Goal: Task Accomplishment & Management: Manage account settings

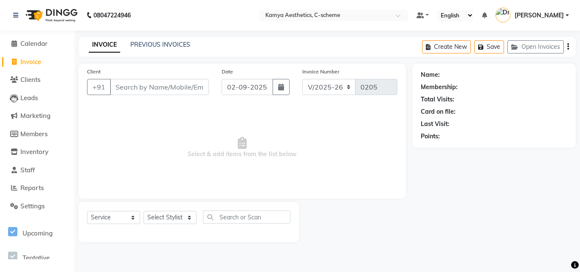
select select "5322"
select select "service"
click at [22, 45] on span "Calendar" at bounding box center [33, 44] width 27 height 8
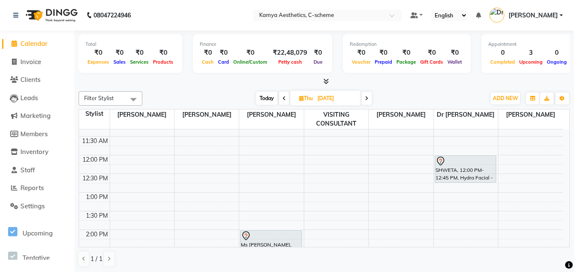
scroll to position [212, 0]
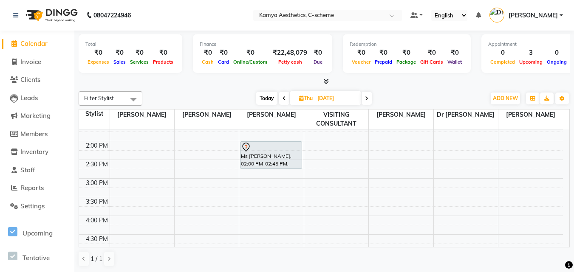
click at [266, 96] on span "Today" at bounding box center [266, 98] width 21 height 13
type input "02-09-2025"
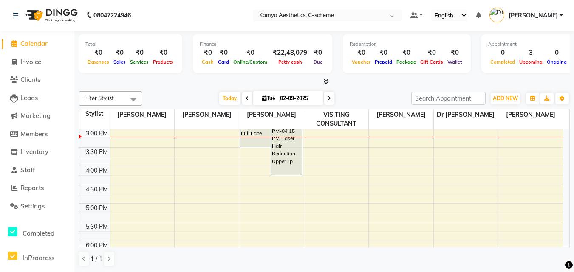
scroll to position [220, 0]
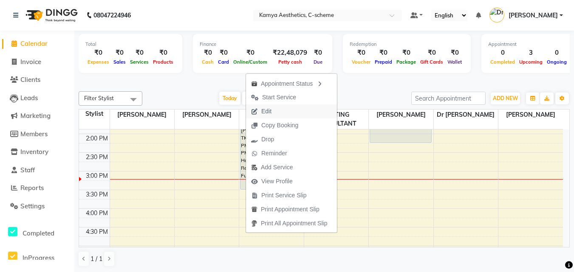
click at [281, 108] on button "Edit" at bounding box center [291, 112] width 91 height 14
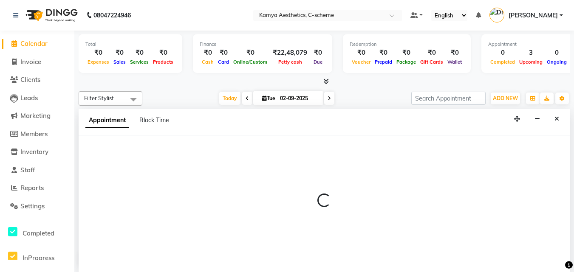
scroll to position [0, 0]
select select "tentative"
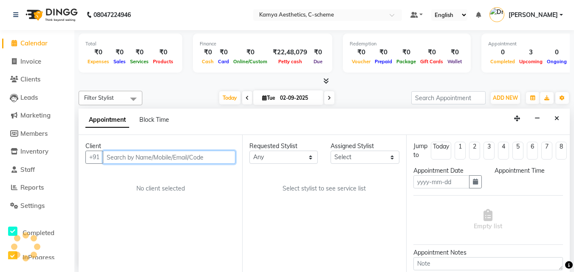
type input "02-09-2025"
select select "41666"
select select "810"
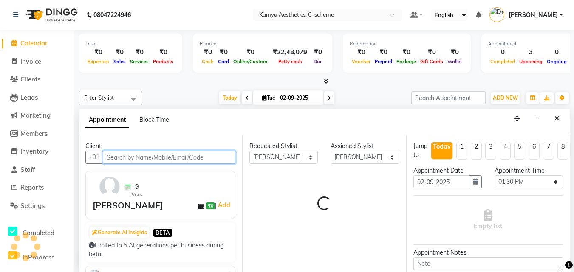
select select "2415"
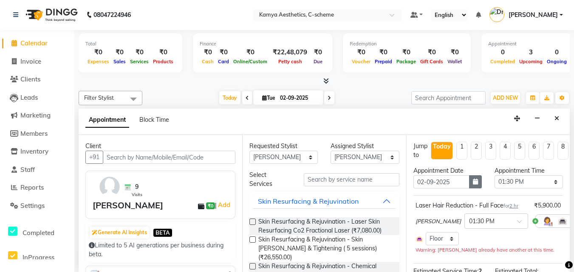
click at [473, 183] on icon "button" at bounding box center [475, 182] width 5 height 6
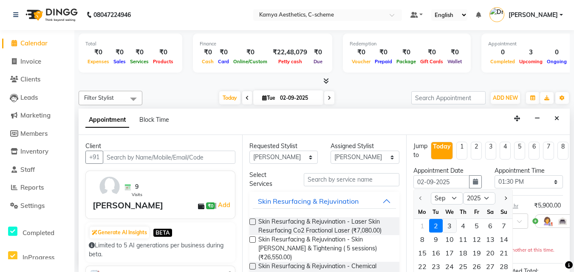
click at [447, 226] on div "3" at bounding box center [450, 226] width 14 height 14
type input "[DATE]"
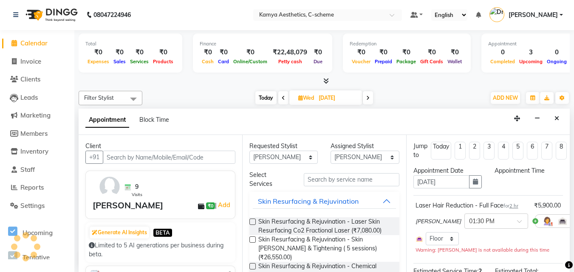
select select "810"
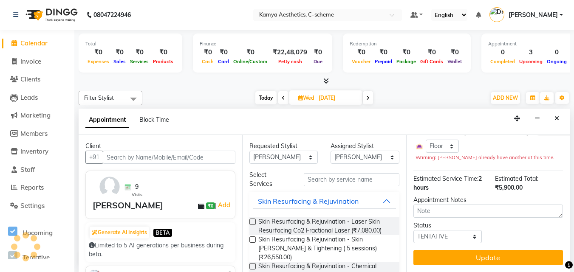
scroll to position [109, 0]
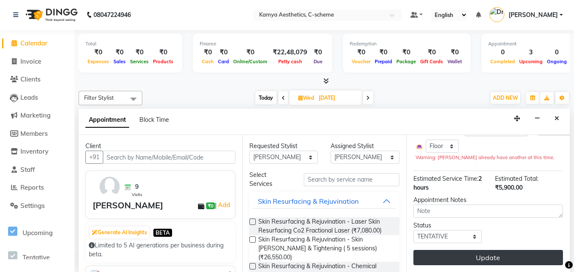
click at [457, 251] on button "Update" at bounding box center [488, 257] width 150 height 15
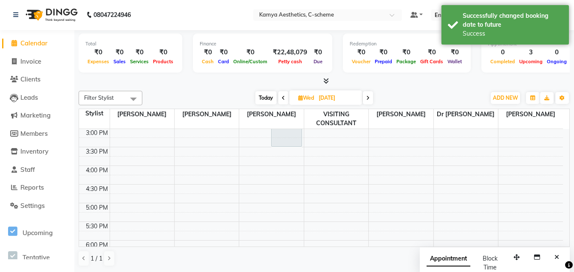
scroll to position [0, 0]
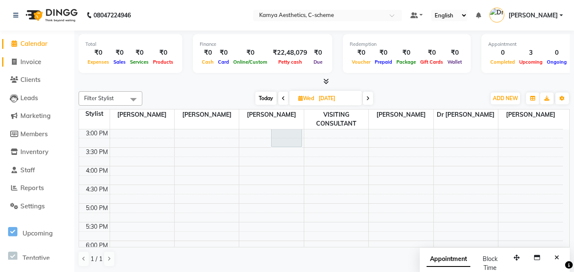
click at [41, 62] on span "Invoice" at bounding box center [30, 62] width 21 height 8
select select "5322"
select select "service"
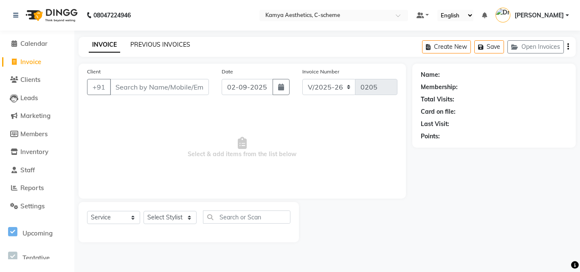
click at [144, 43] on link "PREVIOUS INVOICES" at bounding box center [160, 45] width 60 height 8
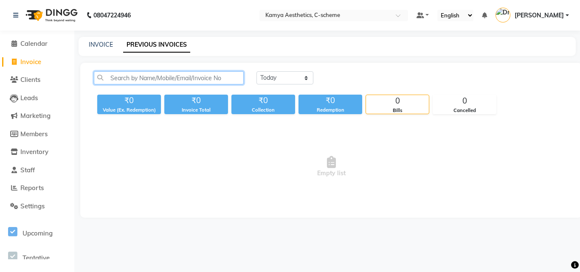
click at [181, 80] on input "text" at bounding box center [169, 77] width 150 height 13
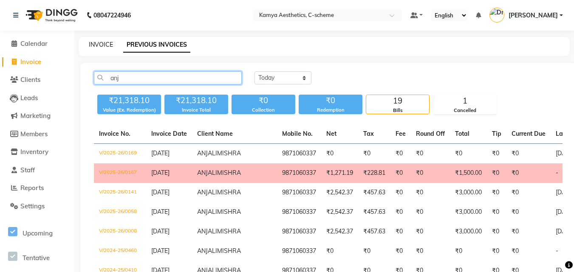
type input "anj"
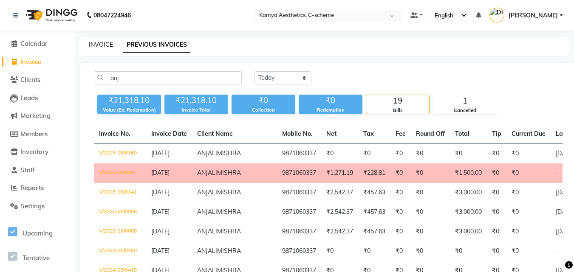
click at [97, 45] on link "INVOICE" at bounding box center [101, 45] width 24 height 8
select select "service"
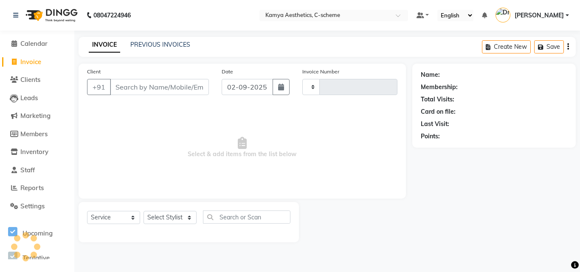
type input "0205"
select select "5322"
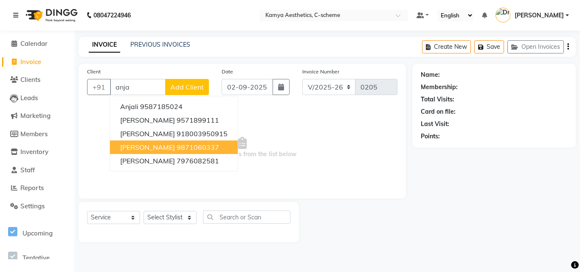
click at [158, 150] on span "[PERSON_NAME]" at bounding box center [147, 147] width 55 height 8
type input "9871060337"
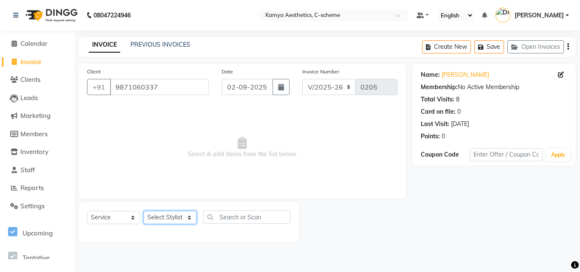
click at [156, 219] on select "Select Stylist [PERSON_NAME] Dr [PERSON_NAME] [PERSON_NAME] [PERSON_NAME] [PERS…" at bounding box center [170, 217] width 53 height 13
select select "42841"
click at [144, 211] on select "Select Stylist [PERSON_NAME] Dr [PERSON_NAME] [PERSON_NAME] [PERSON_NAME] [PERS…" at bounding box center [170, 217] width 53 height 13
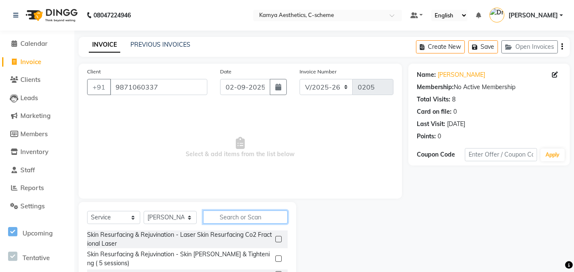
click at [228, 220] on input "text" at bounding box center [245, 217] width 85 height 13
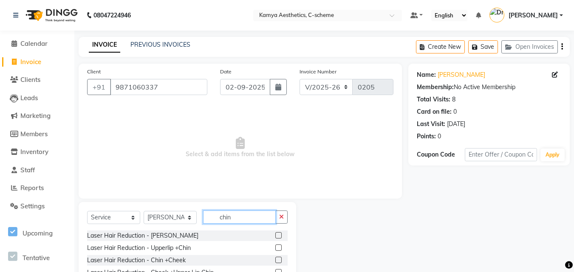
type input "chin"
click at [278, 249] on label at bounding box center [278, 248] width 6 height 6
click at [278, 249] on input "checkbox" at bounding box center [278, 249] width 6 height 6
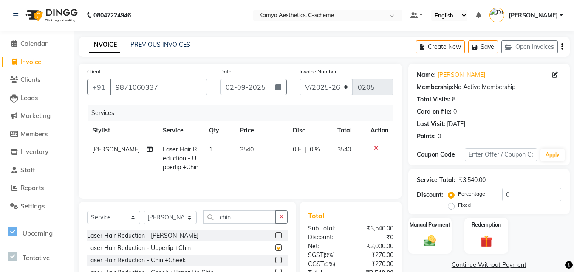
checkbox input "false"
click at [458, 206] on label "Fixed" at bounding box center [464, 205] width 13 height 8
click at [452, 206] on input "Fixed" at bounding box center [453, 205] width 6 height 6
radio input "true"
click at [514, 194] on input "0" at bounding box center [531, 194] width 59 height 13
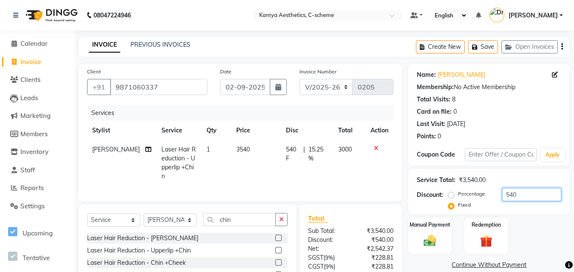
type input "540"
click at [534, 238] on div "Manual Payment Redemption" at bounding box center [489, 236] width 174 height 37
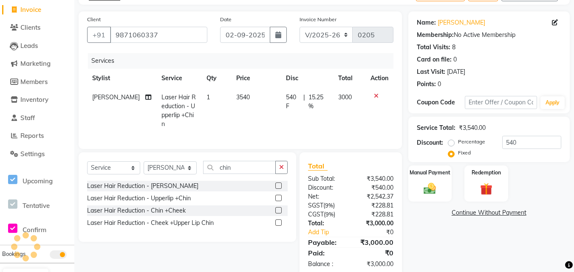
scroll to position [68, 0]
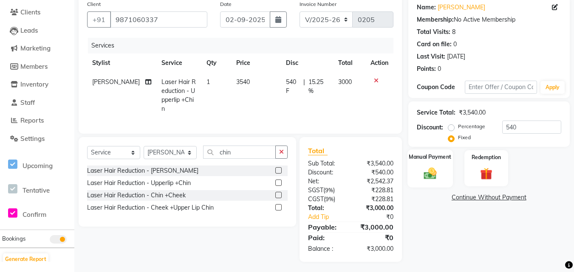
click at [437, 169] on img at bounding box center [430, 173] width 21 height 15
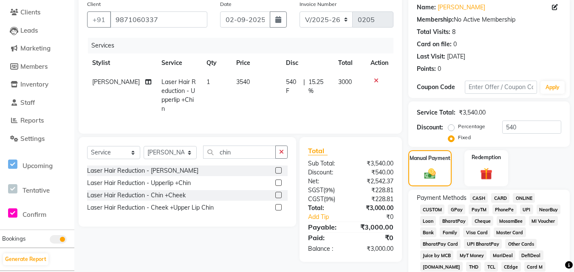
click at [480, 201] on span "CASH" at bounding box center [479, 198] width 18 height 10
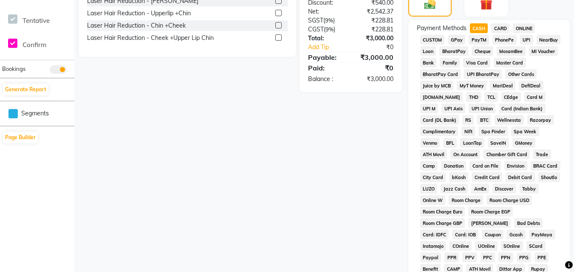
scroll to position [365, 0]
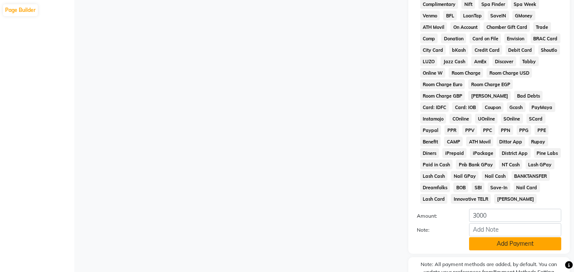
click at [491, 244] on button "Add Payment" at bounding box center [515, 243] width 92 height 13
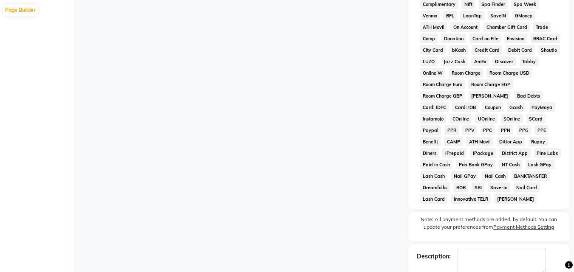
scroll to position [412, 0]
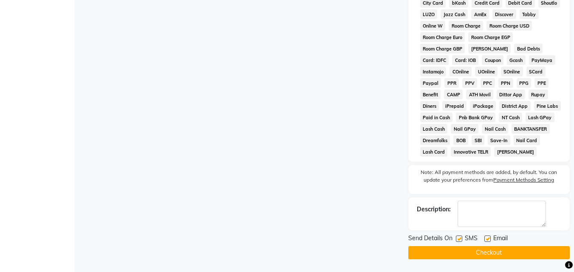
click at [481, 251] on button "Checkout" at bounding box center [488, 252] width 161 height 13
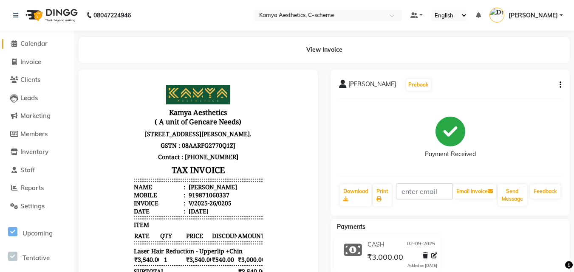
click at [25, 44] on span "Calendar" at bounding box center [33, 44] width 27 height 8
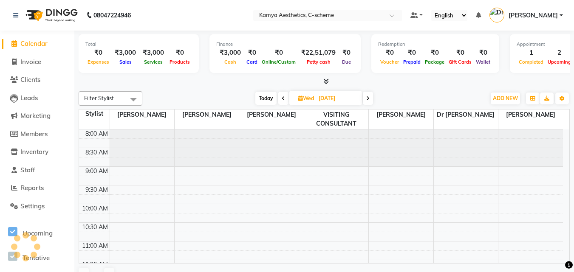
scroll to position [262, 0]
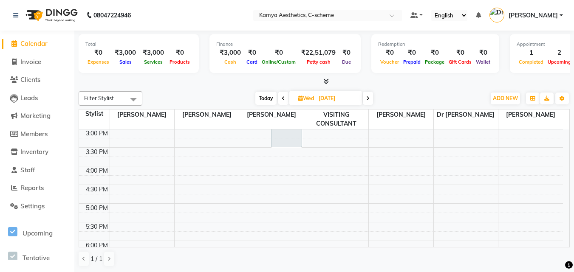
click at [282, 100] on icon at bounding box center [283, 98] width 3 height 5
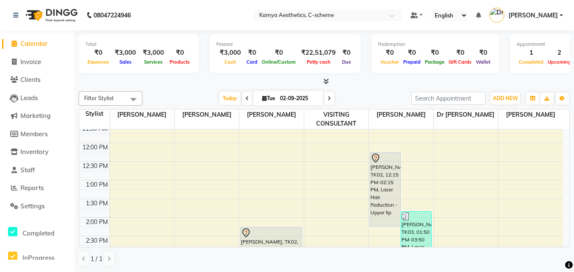
scroll to position [177, 0]
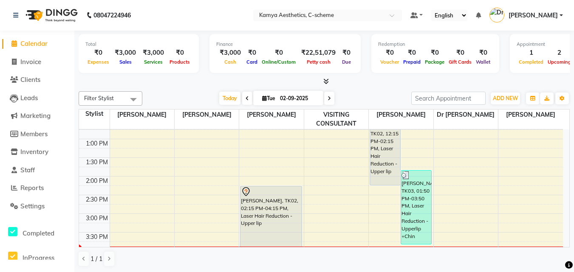
click at [242, 99] on span at bounding box center [247, 98] width 10 height 13
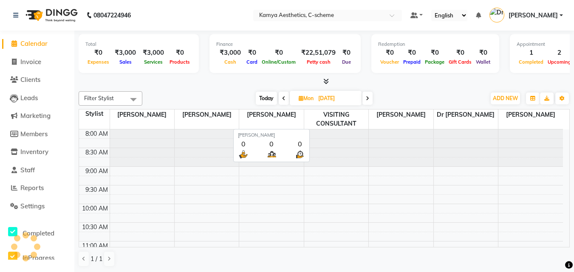
scroll to position [262, 0]
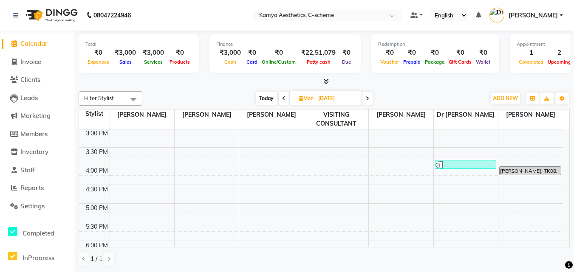
click at [263, 99] on span "Today" at bounding box center [266, 98] width 21 height 13
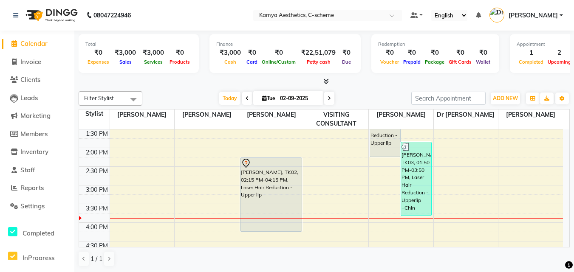
scroll to position [177, 0]
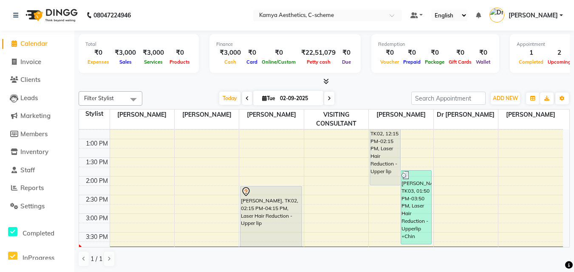
click at [243, 99] on span at bounding box center [247, 98] width 10 height 13
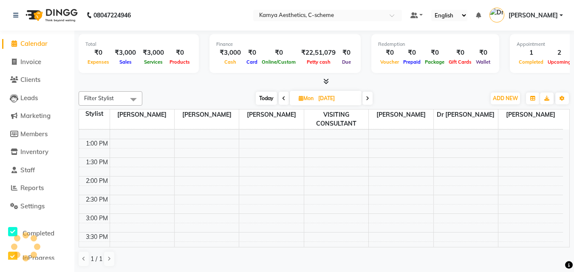
scroll to position [262, 0]
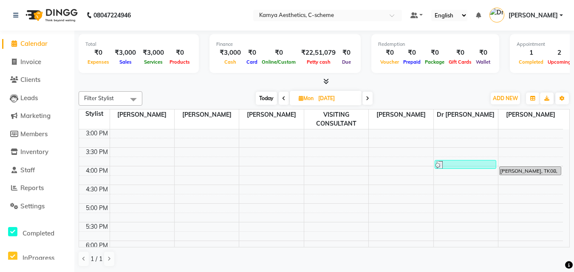
click at [284, 99] on icon at bounding box center [283, 98] width 3 height 5
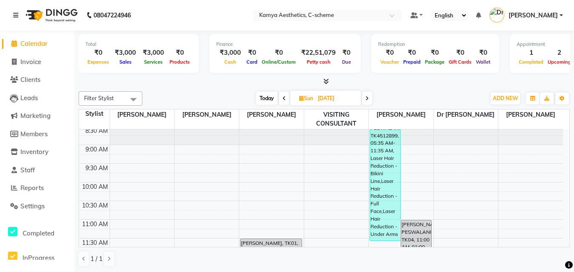
scroll to position [7, 0]
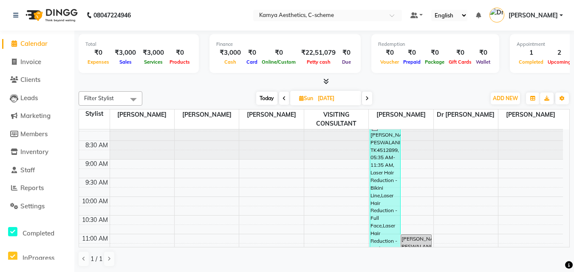
click at [279, 100] on span at bounding box center [284, 98] width 10 height 13
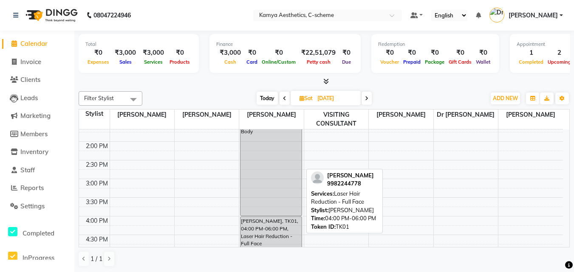
scroll to position [92, 0]
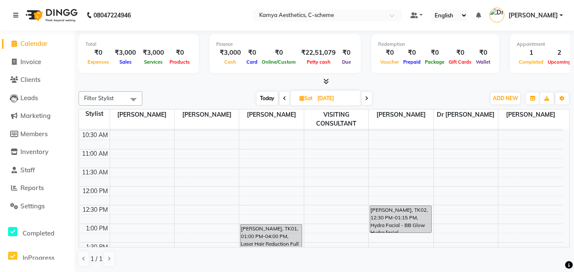
click at [284, 100] on icon at bounding box center [284, 98] width 3 height 5
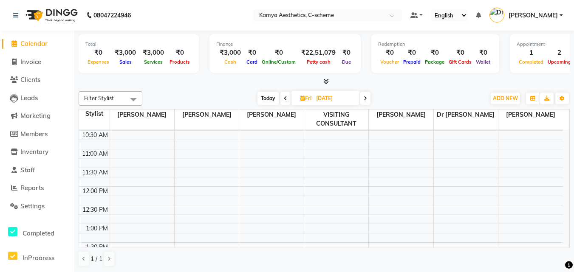
click at [283, 98] on span at bounding box center [285, 98] width 10 height 13
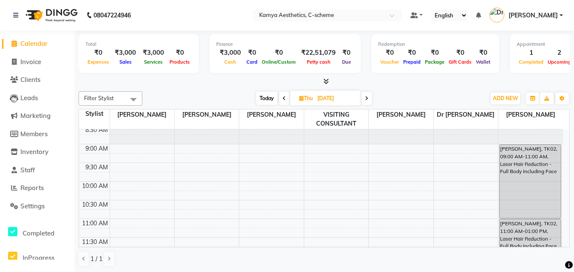
scroll to position [0, 0]
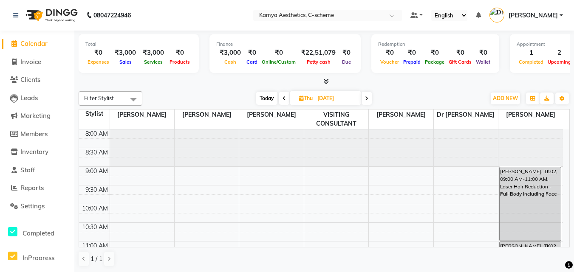
click at [281, 99] on span at bounding box center [284, 98] width 10 height 13
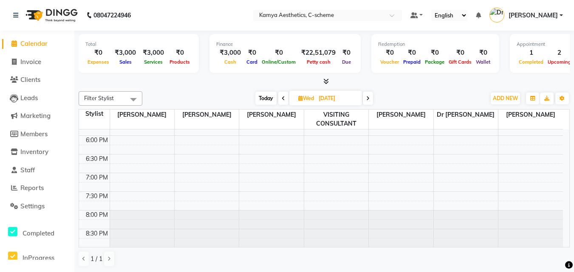
scroll to position [368, 0]
click at [282, 100] on icon at bounding box center [283, 98] width 3 height 5
click at [283, 94] on span at bounding box center [285, 98] width 10 height 13
click at [372, 104] on span at bounding box center [367, 98] width 10 height 13
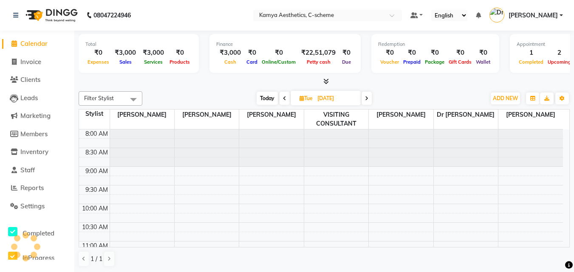
scroll to position [262, 0]
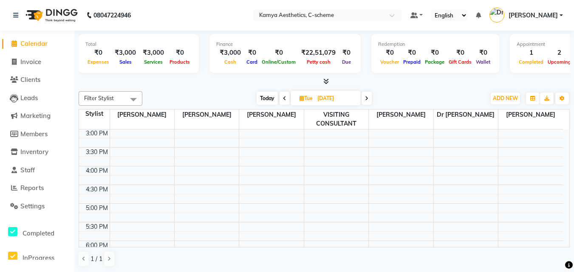
click at [364, 100] on span at bounding box center [367, 98] width 10 height 13
click at [364, 100] on span at bounding box center [368, 98] width 10 height 13
click at [366, 95] on span at bounding box center [367, 98] width 10 height 13
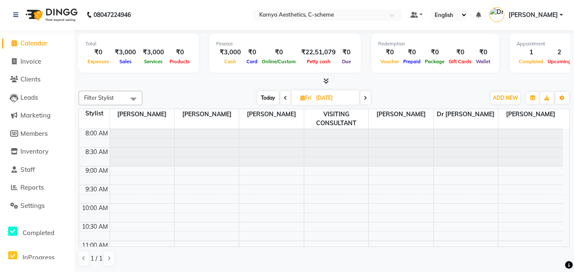
drag, startPoint x: 363, startPoint y: 98, endPoint x: 359, endPoint y: 97, distance: 4.3
click at [361, 97] on span at bounding box center [365, 97] width 10 height 13
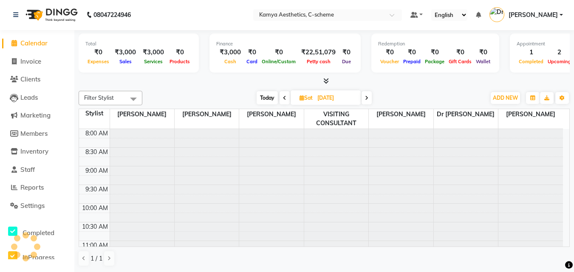
scroll to position [262, 0]
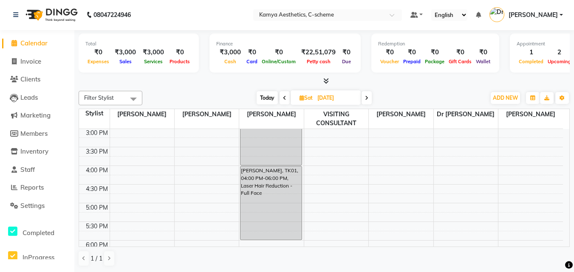
click at [362, 100] on span at bounding box center [367, 97] width 10 height 13
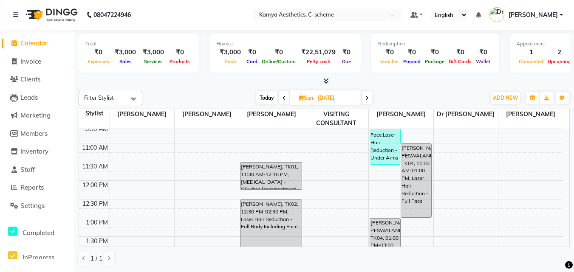
scroll to position [92, 0]
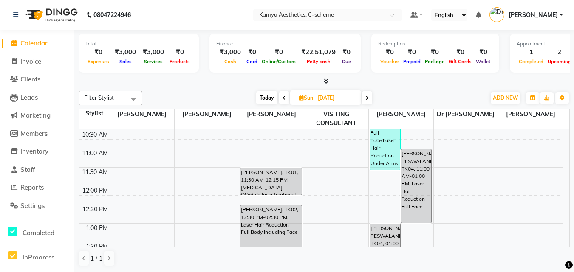
click at [370, 96] on span at bounding box center [367, 97] width 10 height 13
type input "[DATE]"
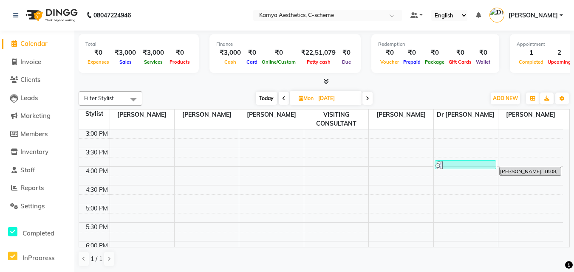
scroll to position [262, 0]
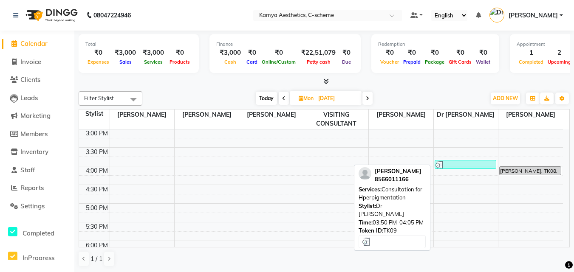
click at [459, 167] on div at bounding box center [465, 165] width 60 height 8
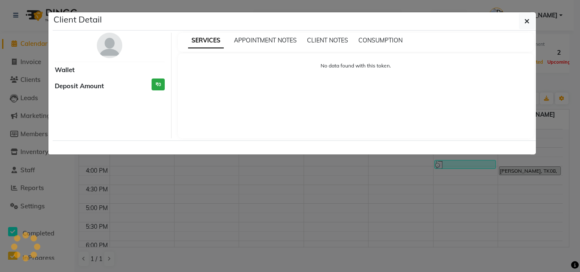
select select "3"
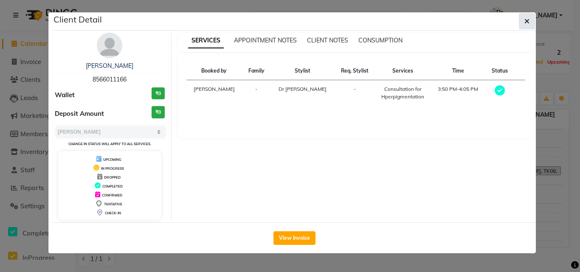
click at [528, 21] on icon "button" at bounding box center [527, 21] width 5 height 7
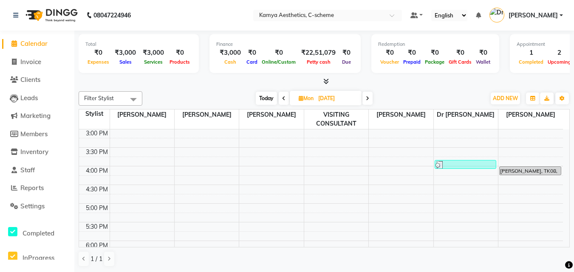
click at [366, 94] on span at bounding box center [367, 98] width 10 height 13
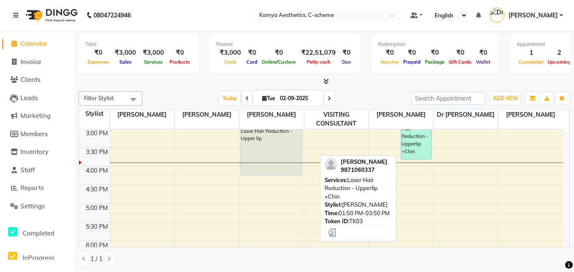
scroll to position [220, 0]
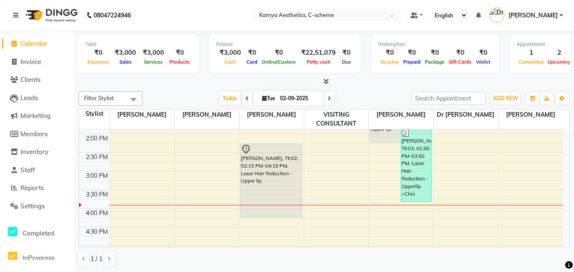
click at [243, 95] on span at bounding box center [247, 98] width 10 height 13
type input "[DATE]"
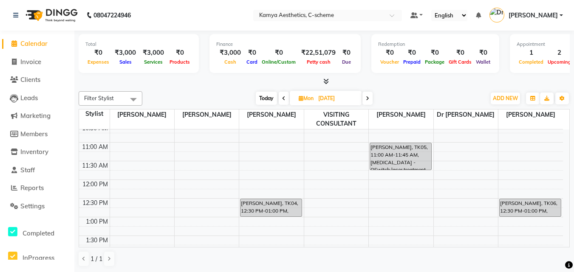
scroll to position [135, 0]
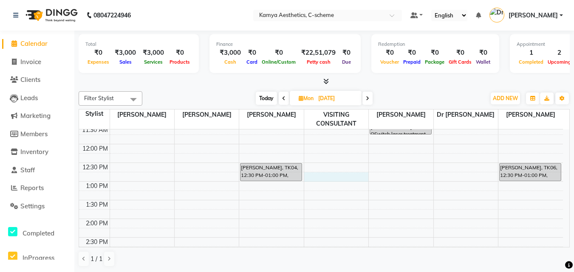
click at [336, 172] on div "8:00 AM 8:30 AM 9:00 AM 9:30 AM 10:00 AM 10:30 AM 11:00 AM 11:30 AM 12:00 PM 12…" at bounding box center [321, 238] width 484 height 486
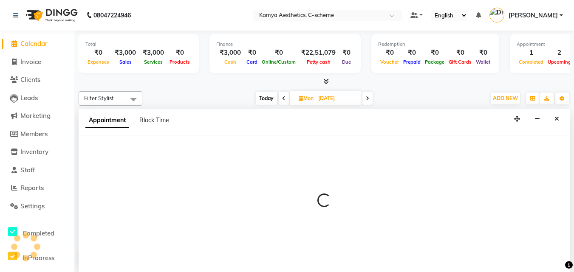
select select "42521"
select select "tentative"
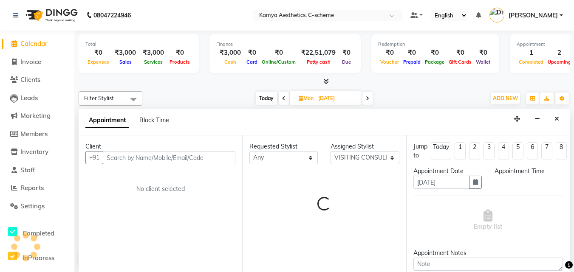
scroll to position [0, 0]
select select "765"
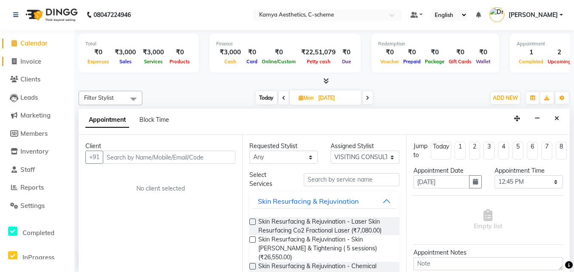
click at [34, 58] on span "Invoice" at bounding box center [30, 61] width 21 height 8
select select "5322"
select select "service"
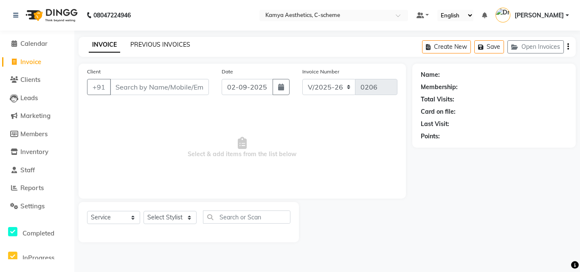
click at [167, 45] on link "PREVIOUS INVOICES" at bounding box center [160, 45] width 60 height 8
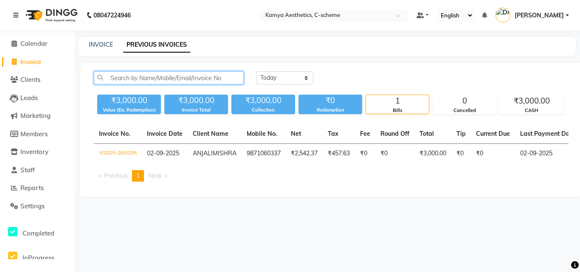
click at [167, 73] on input "text" at bounding box center [169, 77] width 150 height 13
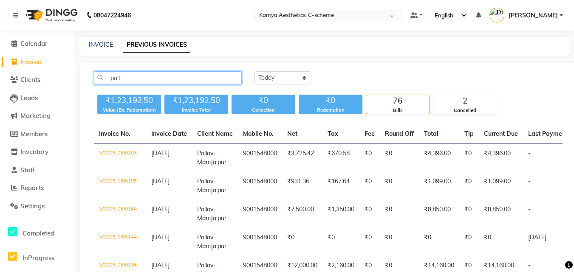
type input "pall"
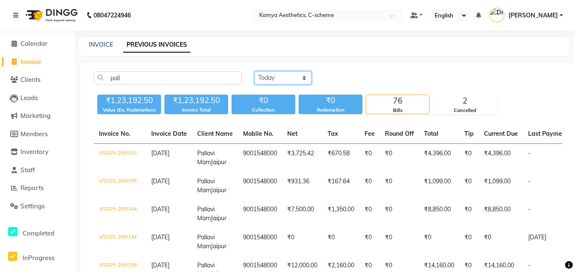
click at [293, 76] on select "[DATE] [DATE] Custom Range" at bounding box center [282, 77] width 57 height 13
select select "[DATE]"
click at [254, 71] on select "[DATE] [DATE] Custom Range" at bounding box center [282, 77] width 57 height 13
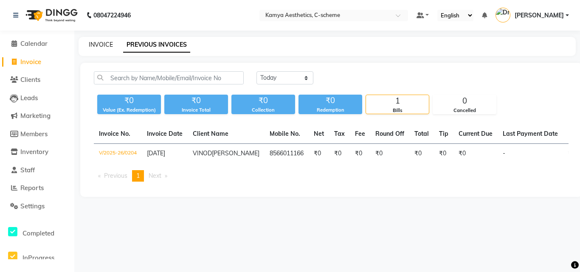
click at [100, 48] on link "INVOICE" at bounding box center [101, 45] width 24 height 8
select select "service"
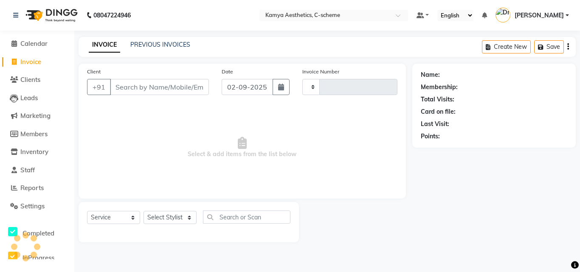
type input "0206"
select select "5322"
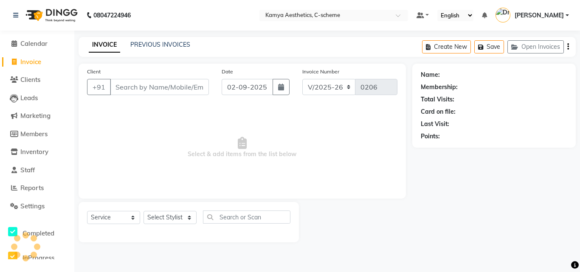
click at [143, 89] on input "Client" at bounding box center [159, 87] width 99 height 16
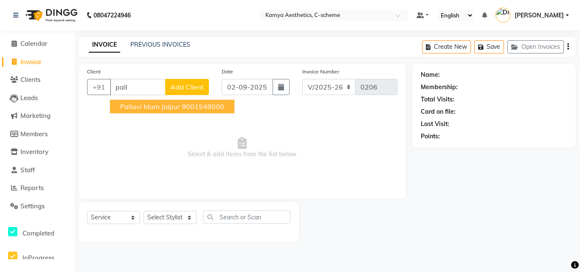
click at [179, 106] on button "Pallavi Mam Jaipur 9001548000" at bounding box center [172, 107] width 124 height 14
type input "9001548000"
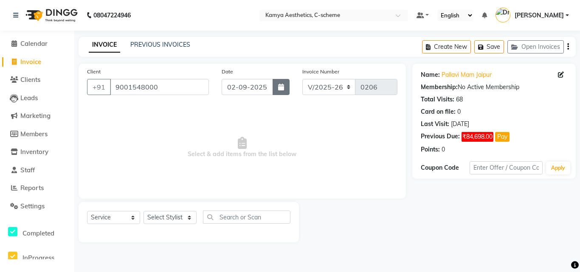
click at [279, 89] on icon "button" at bounding box center [281, 87] width 6 height 7
select select "9"
select select "2025"
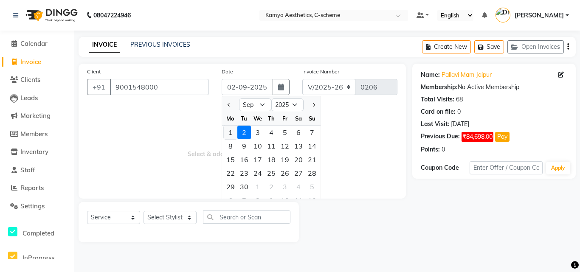
click at [233, 131] on div "1" at bounding box center [231, 133] width 14 height 14
type input "[DATE]"
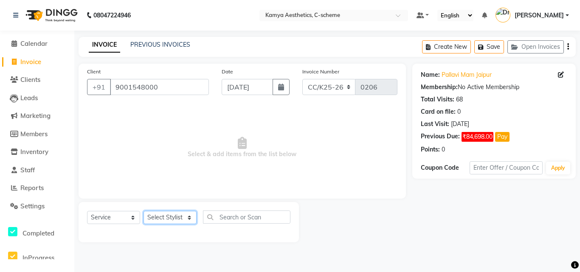
click at [172, 215] on select "Select Stylist [PERSON_NAME] Dr [PERSON_NAME] [PERSON_NAME] [PERSON_NAME] [PERS…" at bounding box center [170, 217] width 53 height 13
select select "49120"
click at [144, 211] on select "Select Stylist [PERSON_NAME] Dr [PERSON_NAME] [PERSON_NAME] [PERSON_NAME] [PERS…" at bounding box center [170, 217] width 53 height 13
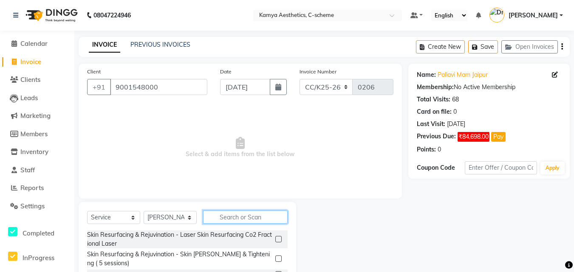
click at [233, 220] on input "text" at bounding box center [245, 217] width 85 height 13
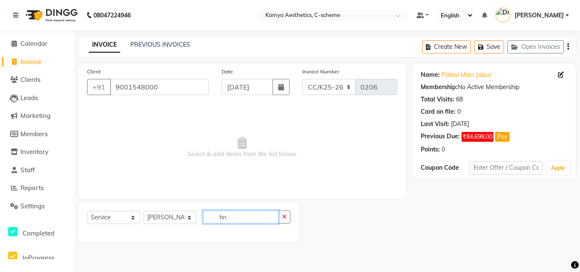
type input "h"
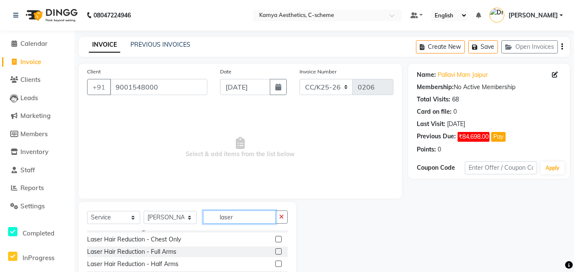
scroll to position [311, 0]
type input "laser"
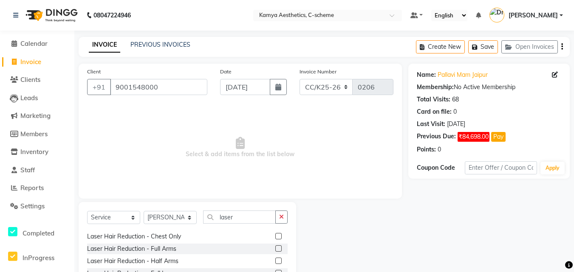
click at [275, 246] on label at bounding box center [278, 249] width 6 height 6
click at [275, 246] on input "checkbox" at bounding box center [278, 249] width 6 height 6
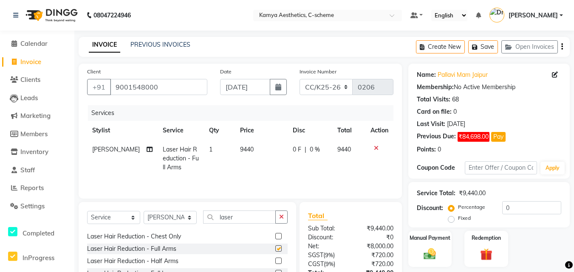
checkbox input "false"
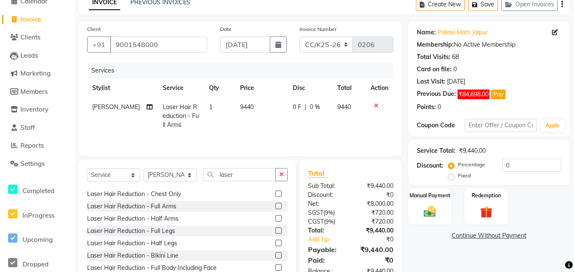
click at [275, 228] on label at bounding box center [278, 231] width 6 height 6
click at [275, 229] on input "checkbox" at bounding box center [278, 232] width 6 height 6
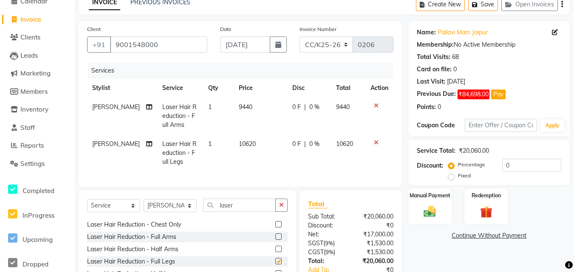
checkbox input "false"
click at [460, 235] on link "Continue Without Payment" at bounding box center [489, 236] width 158 height 9
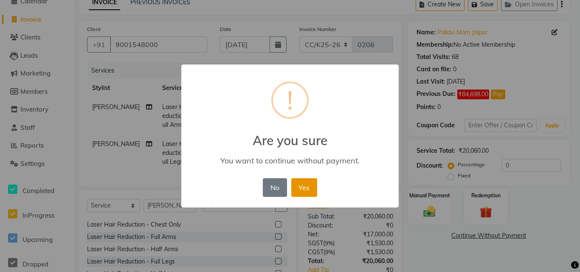
click at [306, 192] on button "Yes" at bounding box center [304, 187] width 26 height 19
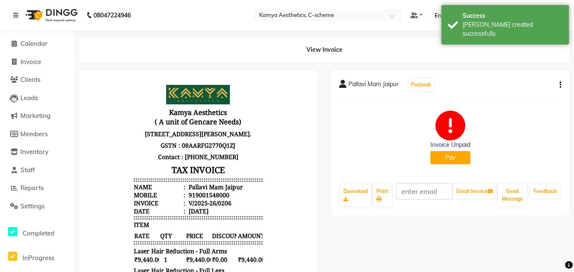
select select "service"
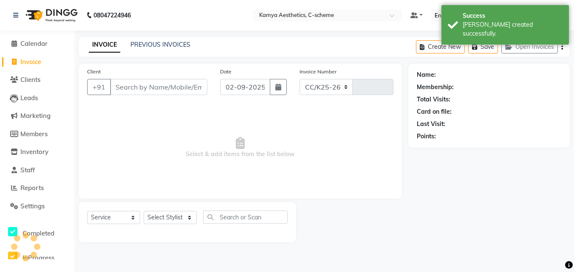
select select "5322"
type input "0207"
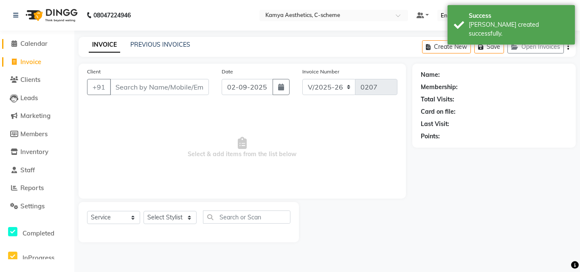
click at [32, 44] on span "Calendar" at bounding box center [33, 44] width 27 height 8
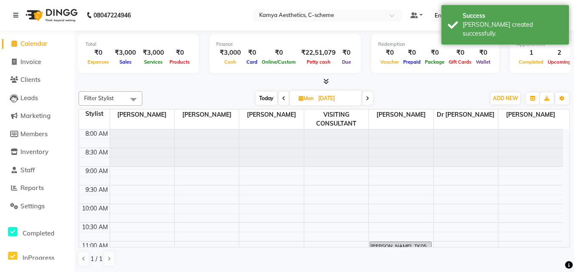
click at [371, 99] on span at bounding box center [367, 98] width 10 height 13
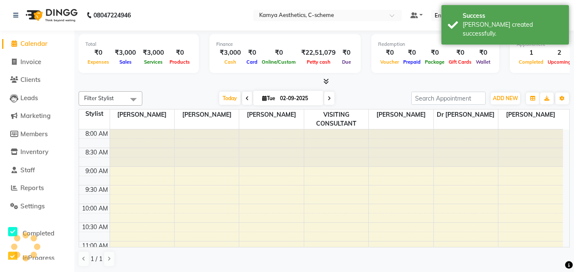
scroll to position [262, 0]
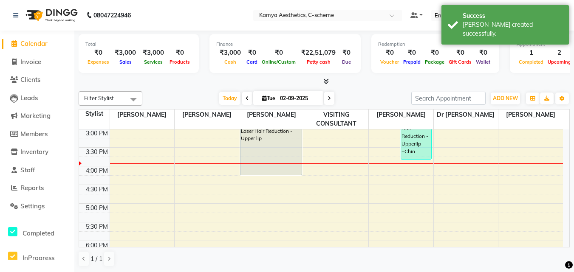
drag, startPoint x: 246, startPoint y: 97, endPoint x: 249, endPoint y: 110, distance: 12.9
click at [247, 96] on span at bounding box center [247, 98] width 10 height 13
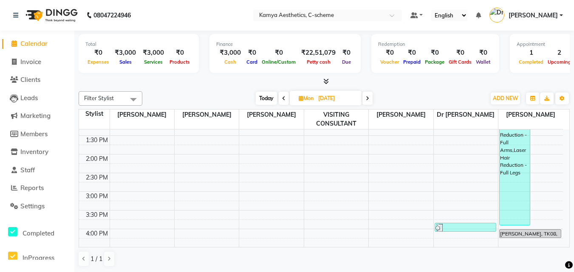
scroll to position [220, 0]
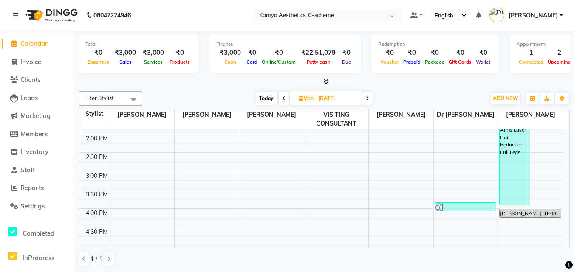
click at [364, 99] on span at bounding box center [367, 98] width 10 height 13
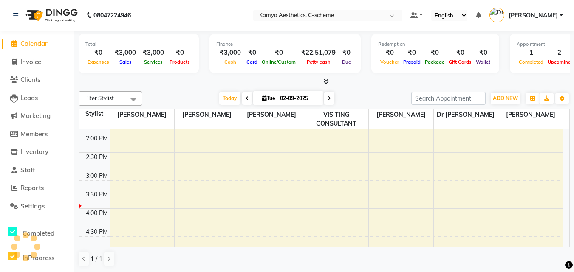
scroll to position [262, 0]
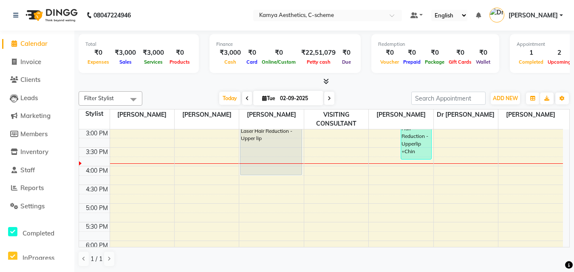
click at [328, 96] on icon at bounding box center [329, 98] width 3 height 5
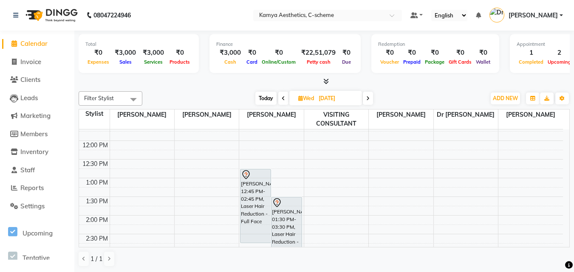
scroll to position [135, 0]
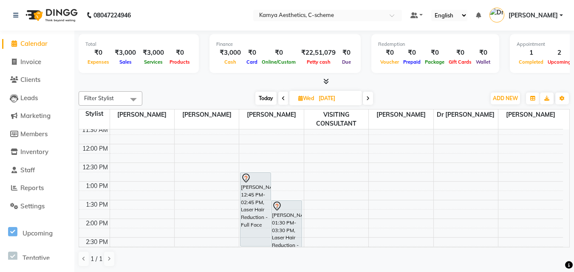
click at [261, 102] on span "Today" at bounding box center [265, 98] width 21 height 13
type input "02-09-2025"
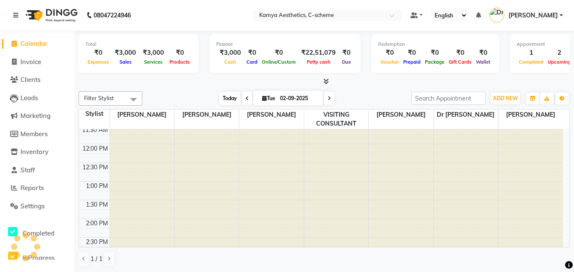
scroll to position [262, 0]
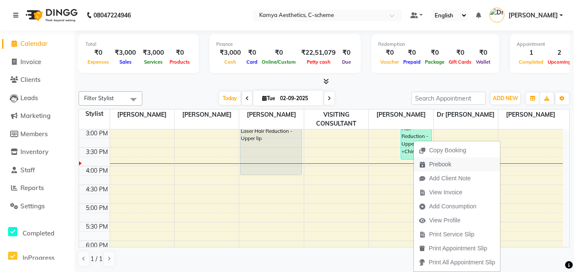
click at [443, 164] on span "Prebook" at bounding box center [440, 164] width 22 height 9
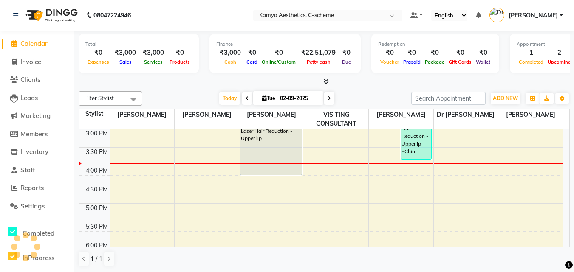
select select "42841"
select select "tentative"
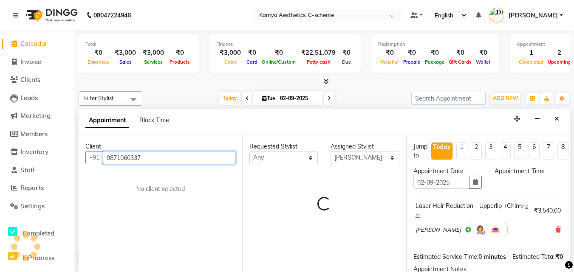
select select "540"
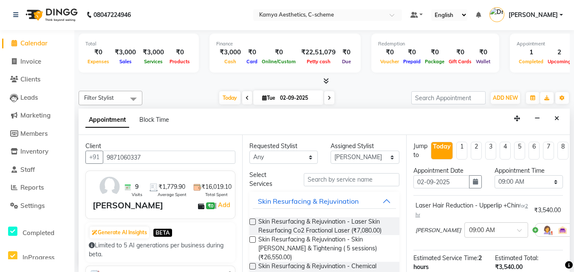
click at [481, 184] on div "Appointment Date [DATE]" at bounding box center [447, 181] width 81 height 29
click at [473, 184] on icon "button" at bounding box center [475, 182] width 5 height 6
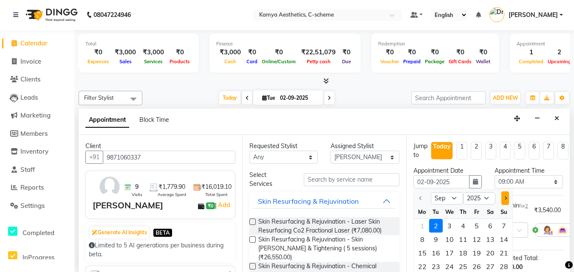
click at [506, 198] on span "Next month" at bounding box center [504, 198] width 3 height 3
select select "10"
click at [464, 223] on div "2" at bounding box center [463, 226] width 14 height 14
type input "[DATE]"
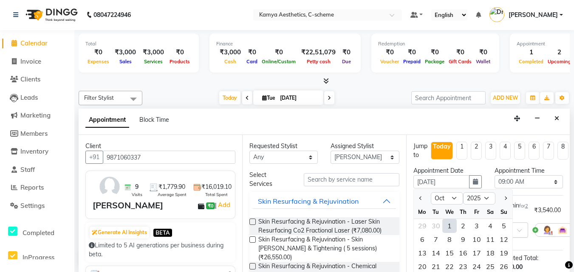
scroll to position [0, 0]
select select "540"
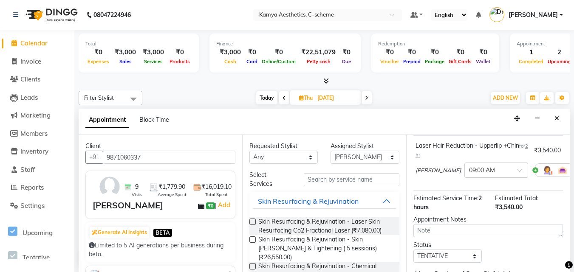
scroll to position [119, 0]
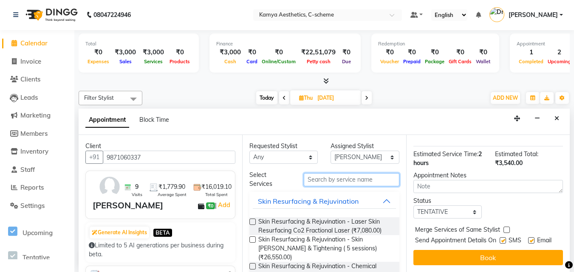
click at [333, 177] on input "text" at bounding box center [352, 179] width 96 height 13
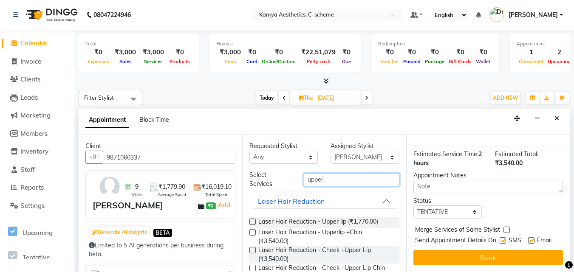
type input "upper"
click at [252, 220] on label at bounding box center [252, 222] width 6 height 6
click at [252, 220] on input "checkbox" at bounding box center [252, 223] width 6 height 6
checkbox input "false"
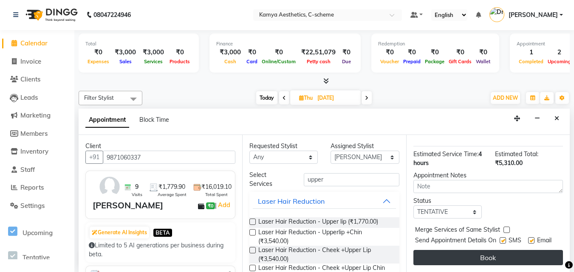
click at [491, 253] on button "Book" at bounding box center [488, 257] width 150 height 15
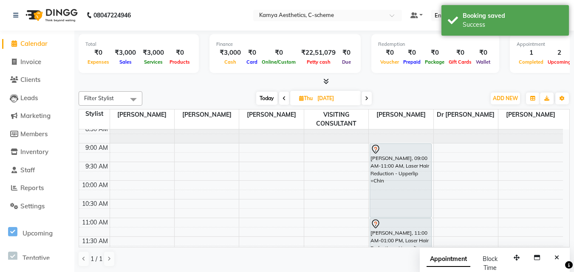
scroll to position [42, 0]
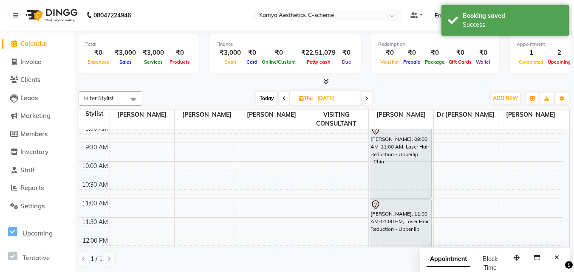
click at [261, 96] on span "Today" at bounding box center [266, 98] width 21 height 13
type input "02-09-2025"
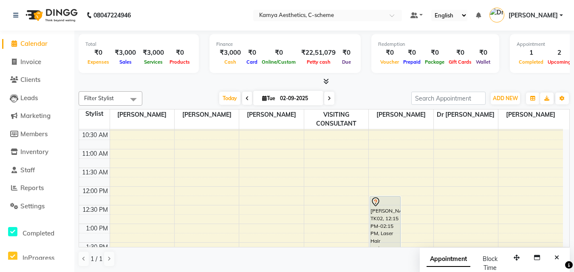
scroll to position [0, 0]
click at [32, 59] on span "Invoice" at bounding box center [30, 61] width 21 height 8
select select "5322"
select select "service"
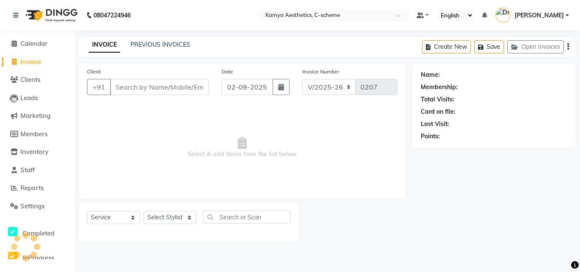
click at [141, 87] on input "Client" at bounding box center [159, 87] width 99 height 16
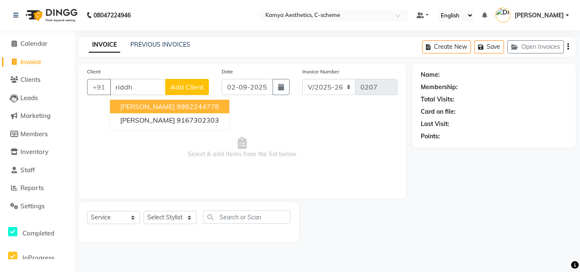
click at [154, 104] on span "[PERSON_NAME]" at bounding box center [147, 106] width 55 height 8
type input "9982244778"
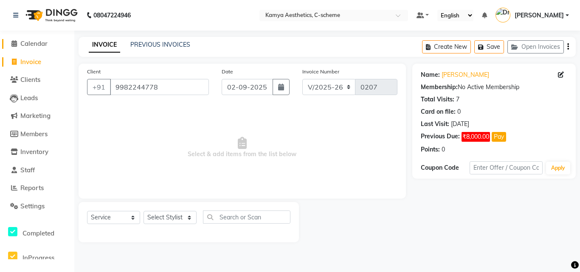
click at [45, 45] on span "Calendar" at bounding box center [33, 44] width 27 height 8
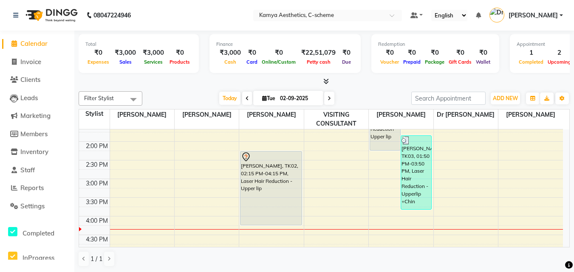
scroll to position [212, 0]
click at [314, 104] on input "02-09-2025" at bounding box center [298, 98] width 42 height 13
select select "9"
select select "2025"
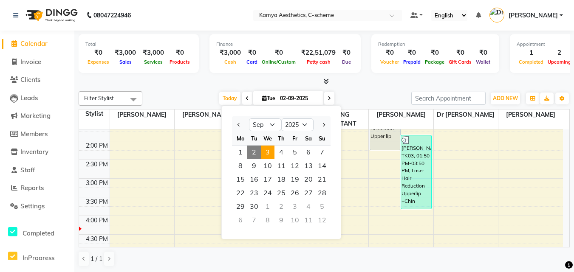
click at [264, 149] on span "3" at bounding box center [268, 153] width 14 height 14
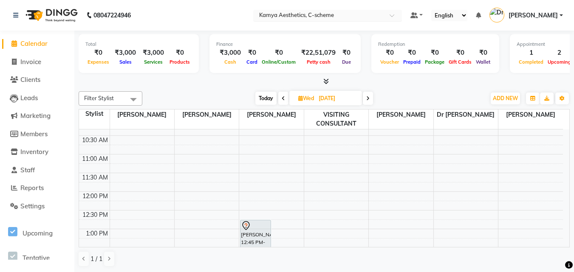
scroll to position [0, 0]
click at [262, 104] on span "Today" at bounding box center [265, 97] width 21 height 13
type input "02-09-2025"
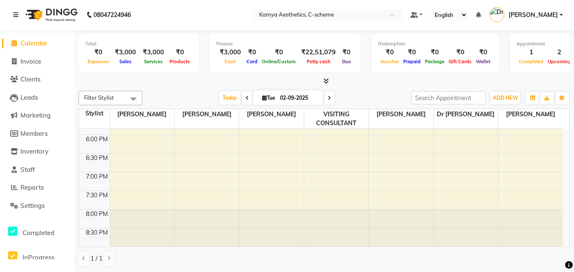
scroll to position [0, 0]
click at [37, 61] on span "Invoice" at bounding box center [30, 62] width 21 height 8
select select "5322"
select select "service"
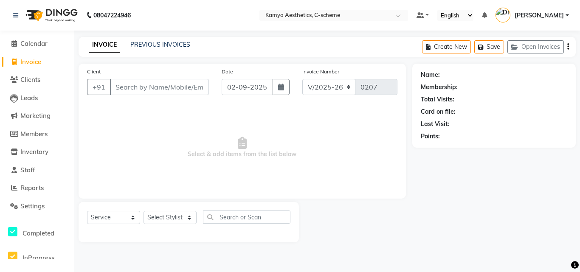
click at [156, 86] on input "Client" at bounding box center [159, 87] width 99 height 16
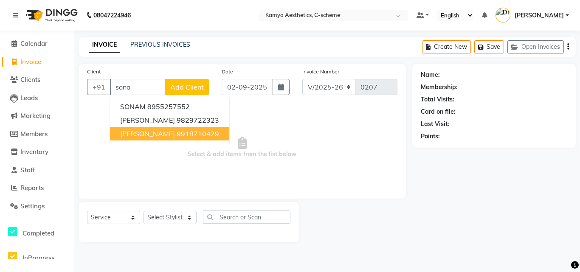
click at [146, 129] on button "[PERSON_NAME] 9918710429" at bounding box center [169, 134] width 119 height 14
type input "9918710429"
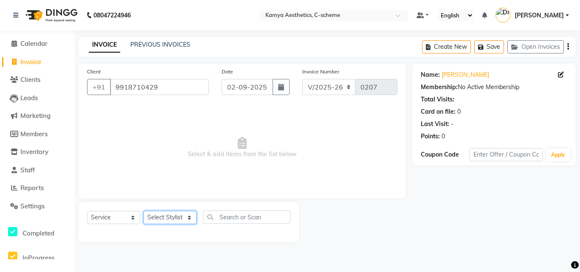
click at [163, 219] on select "Select Stylist [PERSON_NAME] Dr [PERSON_NAME] [PERSON_NAME] [PERSON_NAME] [PERS…" at bounding box center [170, 217] width 53 height 13
select select "43013"
click at [144, 211] on select "Select Stylist [PERSON_NAME] Dr [PERSON_NAME] [PERSON_NAME] [PERSON_NAME] [PERS…" at bounding box center [170, 217] width 53 height 13
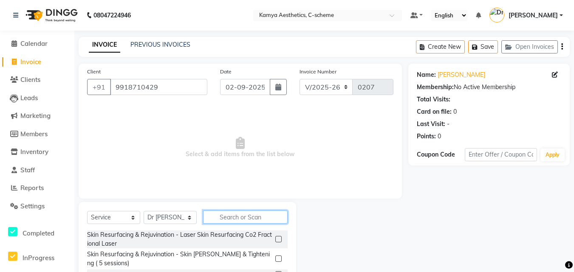
click at [255, 219] on input "text" at bounding box center [245, 217] width 85 height 13
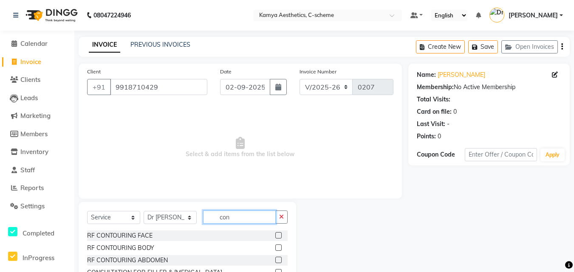
scroll to position [68, 0]
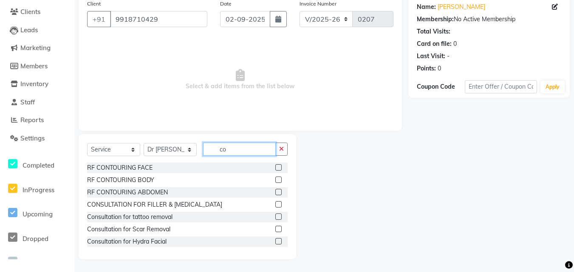
type input "c"
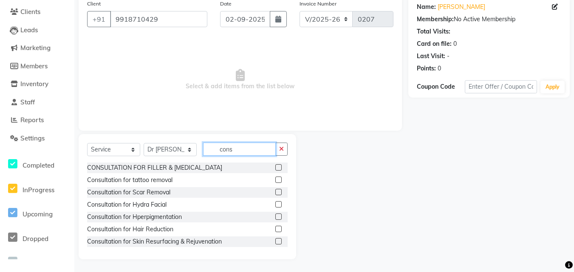
type input "cons"
click at [275, 228] on label at bounding box center [278, 229] width 6 height 6
click at [275, 228] on input "checkbox" at bounding box center [278, 230] width 6 height 6
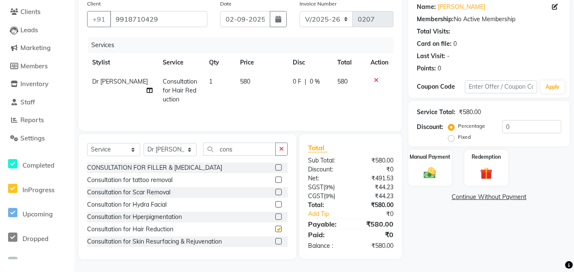
checkbox input "false"
click at [458, 140] on label "Fixed" at bounding box center [464, 137] width 13 height 8
click at [450, 140] on input "Fixed" at bounding box center [453, 137] width 6 height 6
radio input "true"
click at [514, 127] on input "0" at bounding box center [531, 126] width 59 height 13
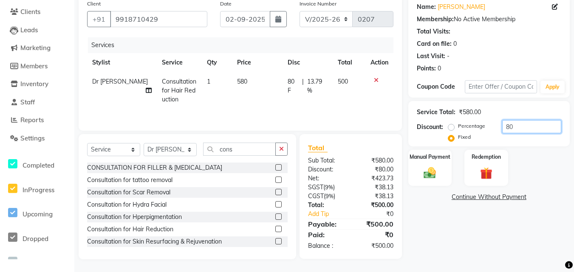
type input "80"
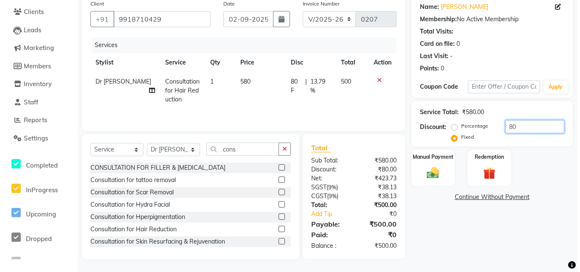
scroll to position [25, 0]
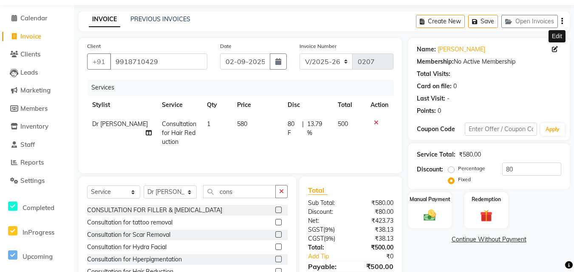
click at [554, 49] on icon at bounding box center [555, 49] width 6 height 6
select select "[DEMOGRAPHIC_DATA]"
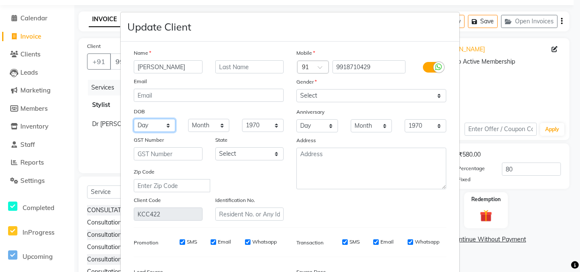
click at [145, 126] on select "Day 01 02 03 04 05 06 07 08 09 10 11 12 13 14 15 16 17 18 19 20 21 22 23 24 25 …" at bounding box center [155, 125] width 42 height 13
select select "11"
click at [134, 119] on select "Day 01 02 03 04 05 06 07 08 09 10 11 12 13 14 15 16 17 18 19 20 21 22 23 24 25 …" at bounding box center [155, 125] width 42 height 13
click at [205, 125] on select "Month January February March April May June July August September October Novem…" at bounding box center [209, 125] width 42 height 13
select select "08"
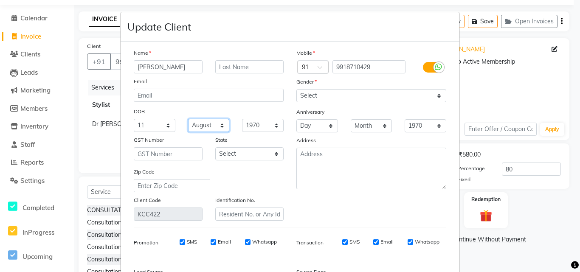
click at [188, 119] on select "Month January February March April May June July August September October Novem…" at bounding box center [209, 125] width 42 height 13
click at [271, 127] on select "1940 1941 1942 1943 1944 1945 1946 1947 1948 1949 1950 1951 1952 1953 1954 1955…" at bounding box center [263, 125] width 42 height 13
select select "1997"
click at [242, 119] on select "1940 1941 1942 1943 1944 1945 1946 1947 1948 1949 1950 1951 1952 1953 1954 1955…" at bounding box center [263, 125] width 42 height 13
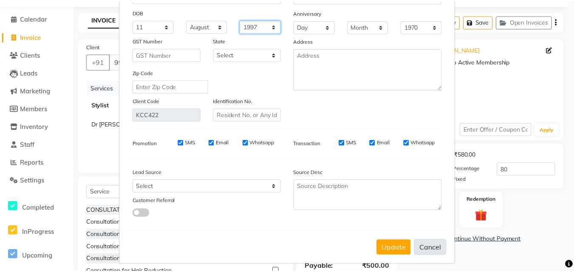
scroll to position [105, 0]
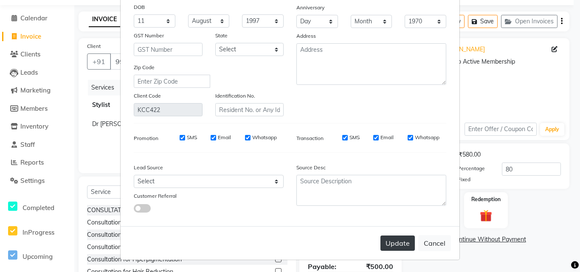
click at [404, 245] on button "Update" at bounding box center [398, 243] width 34 height 15
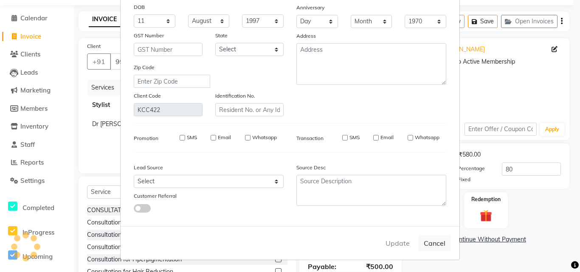
select select
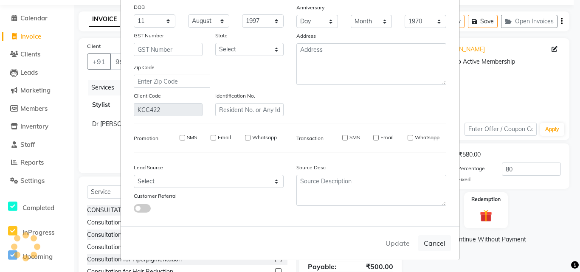
select select
checkbox input "false"
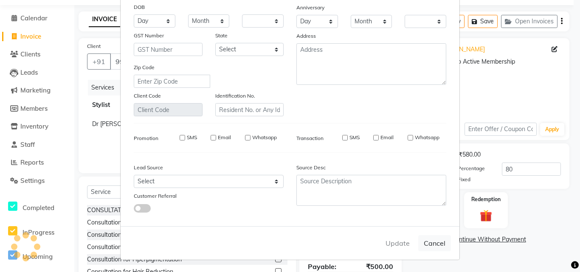
checkbox input "false"
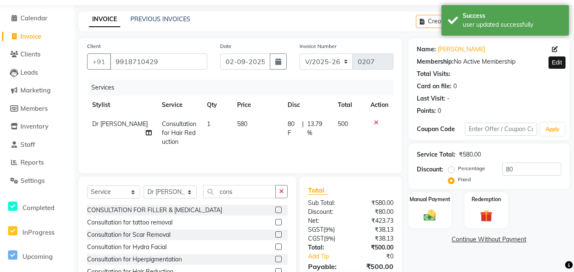
scroll to position [68, 0]
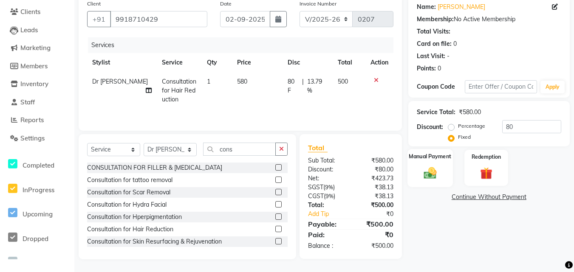
click at [444, 164] on div "Manual Payment" at bounding box center [429, 168] width 45 height 38
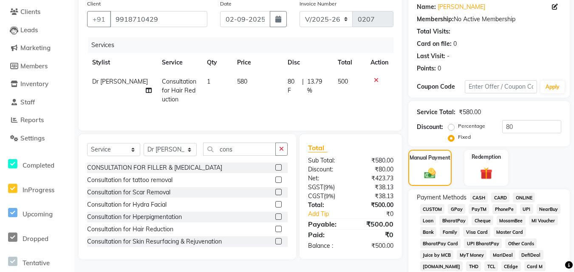
click at [522, 198] on span "ONLINE" at bounding box center [524, 198] width 22 height 10
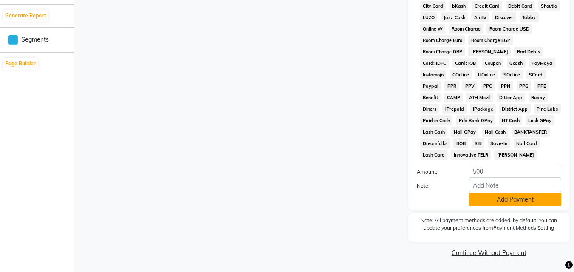
click at [508, 204] on button "Add Payment" at bounding box center [515, 199] width 92 height 13
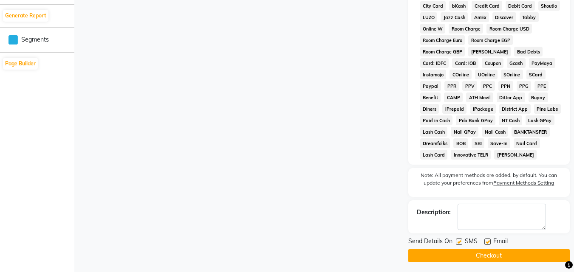
click at [469, 261] on button "Checkout" at bounding box center [488, 255] width 161 height 13
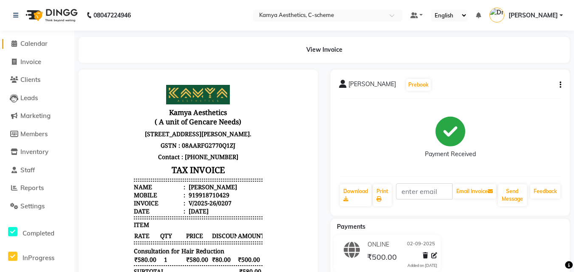
click at [25, 45] on span "Calendar" at bounding box center [33, 44] width 27 height 8
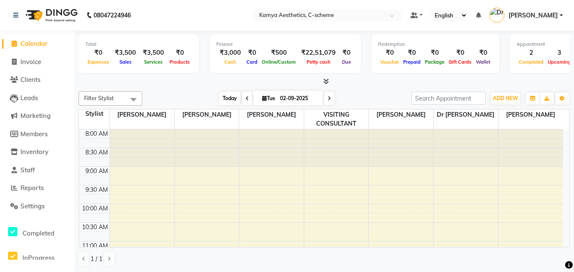
click at [232, 95] on span "Today" at bounding box center [229, 98] width 21 height 13
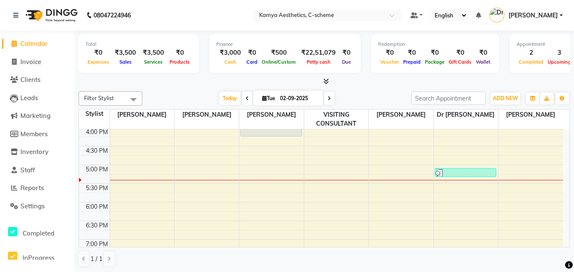
scroll to position [252, 0]
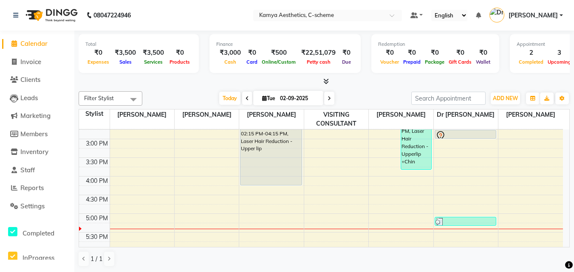
drag, startPoint x: 476, startPoint y: 224, endPoint x: 478, endPoint y: 231, distance: 6.9
click at [478, 231] on div "8:00 AM 8:30 AM 9:00 AM 9:30 AM 10:00 AM 10:30 AM 11:00 AM 11:30 AM 12:00 PM 12…" at bounding box center [321, 121] width 484 height 486
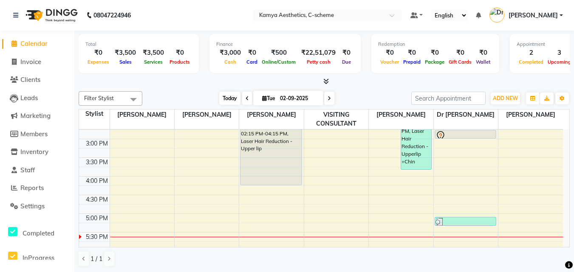
click at [231, 97] on span "Today" at bounding box center [229, 98] width 21 height 13
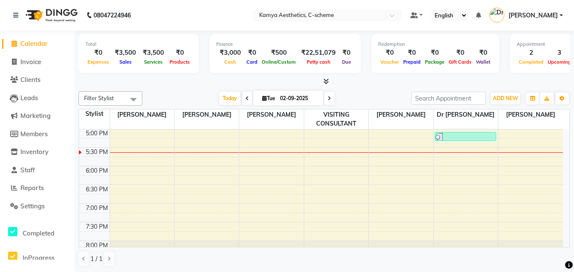
scroll to position [368, 0]
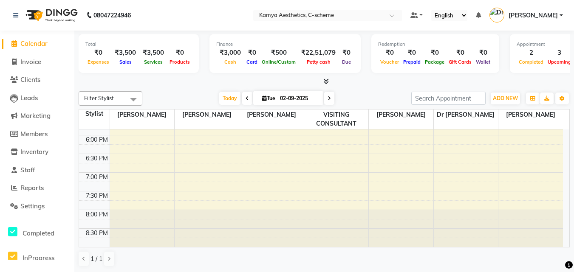
click at [331, 100] on span at bounding box center [329, 98] width 10 height 13
type input "[DATE]"
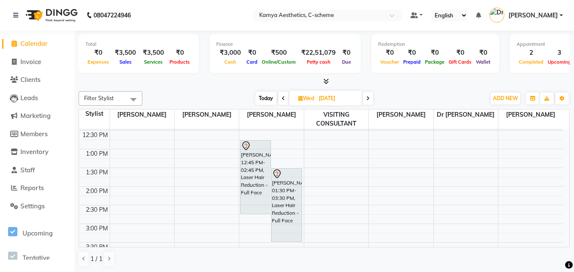
scroll to position [124, 0]
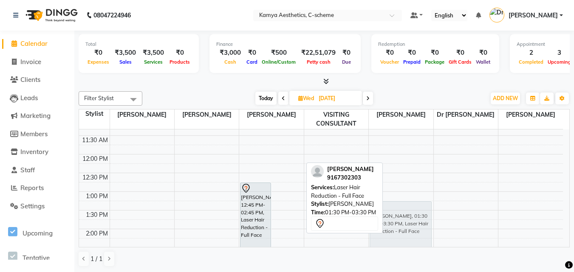
drag, startPoint x: 294, startPoint y: 216, endPoint x: 378, endPoint y: 202, distance: 85.2
click at [378, 202] on div "Filter Stylist Select All [PERSON_NAME] Dr [PERSON_NAME] [PERSON_NAME] [PERSON_…" at bounding box center [324, 179] width 491 height 183
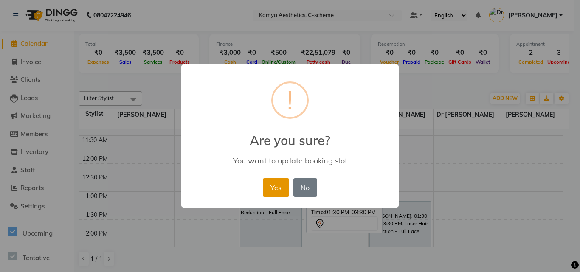
click at [271, 185] on button "Yes" at bounding box center [276, 187] width 26 height 19
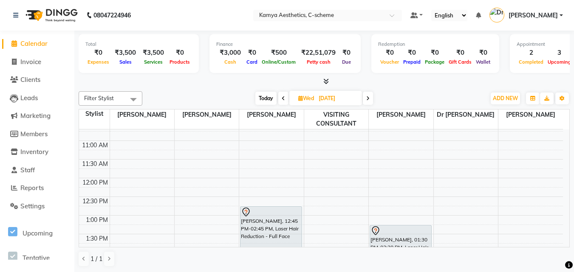
scroll to position [82, 0]
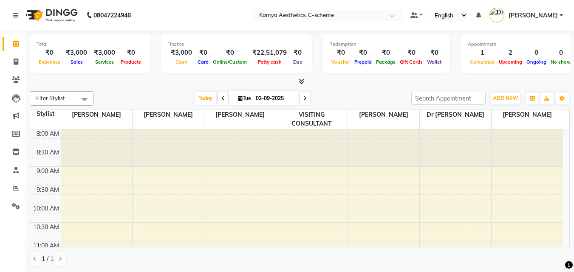
click at [287, 99] on input "02-09-2025" at bounding box center [274, 98] width 42 height 13
select select "9"
select select "2025"
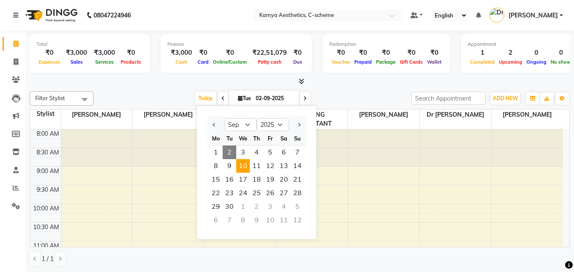
click at [240, 167] on span "10" at bounding box center [243, 166] width 14 height 14
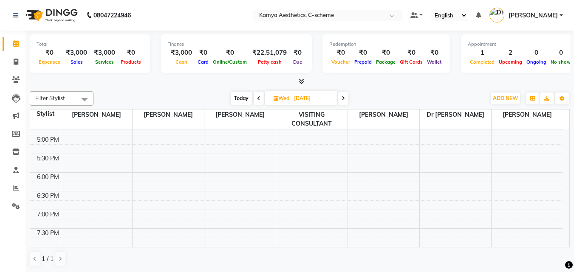
scroll to position [359, 0]
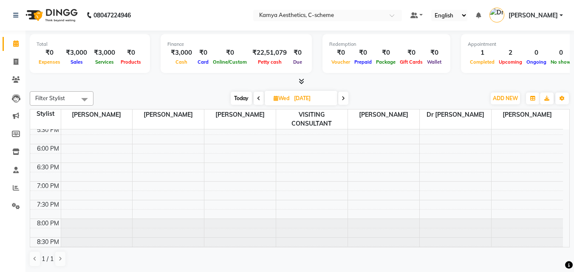
click at [243, 100] on span "Today" at bounding box center [241, 98] width 21 height 13
type input "02-09-2025"
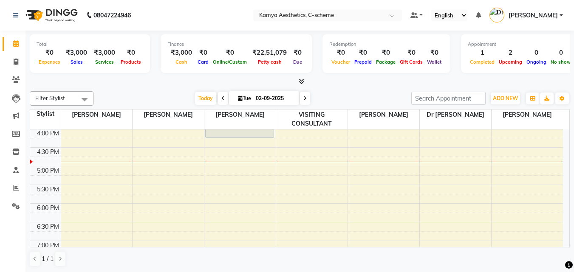
click at [284, 104] on input "02-09-2025" at bounding box center [274, 98] width 42 height 13
select select "9"
select select "2025"
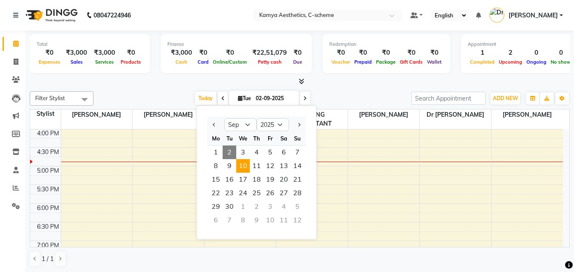
click at [242, 168] on span "10" at bounding box center [243, 166] width 14 height 14
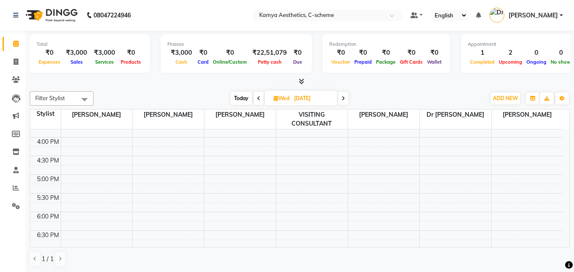
scroll to position [297, 0]
click at [253, 98] on div "[DATE] [DATE]" at bounding box center [289, 98] width 119 height 13
click at [235, 95] on span "Today" at bounding box center [241, 98] width 21 height 13
type input "02-09-2025"
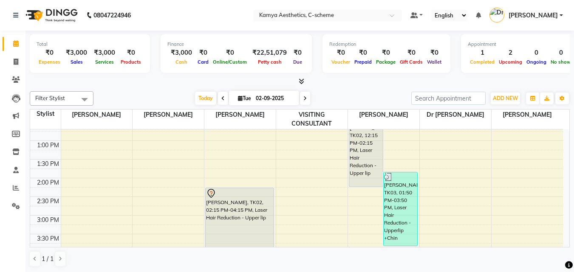
scroll to position [172, 0]
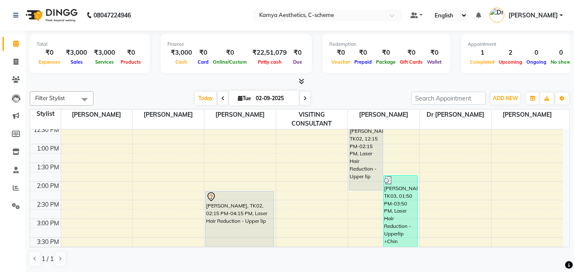
click at [319, 204] on div "8:00 AM 8:30 AM 9:00 AM 9:30 AM 10:00 AM 10:30 AM 11:00 AM 11:30 AM 12:00 PM 12…" at bounding box center [296, 201] width 533 height 486
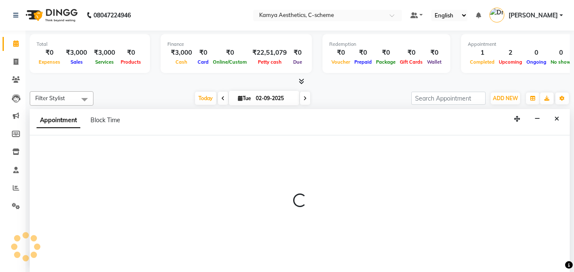
select select "42521"
select select "tentative"
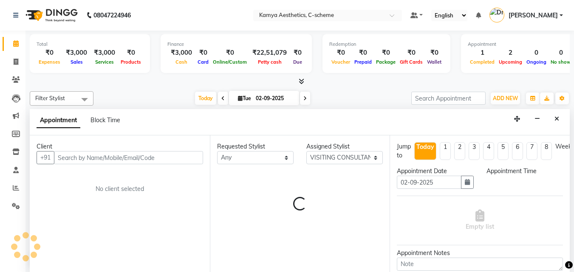
scroll to position [0, 0]
select select "885"
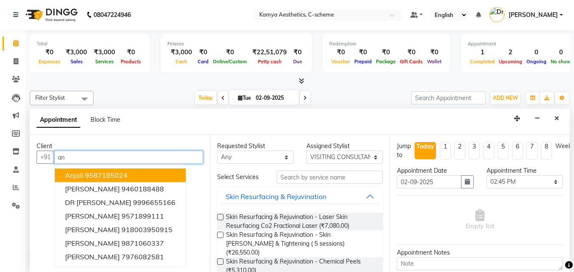
type input "a"
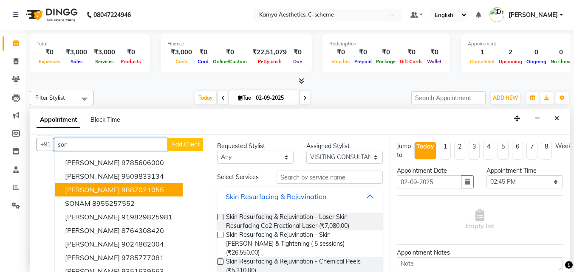
scroll to position [0, 0]
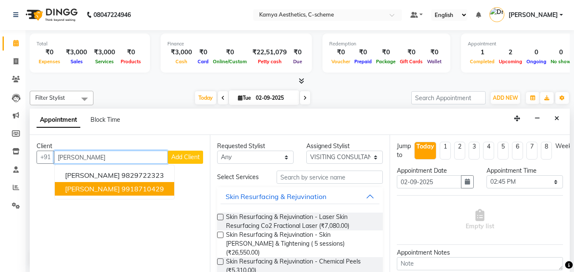
click at [151, 189] on ngb-highlight "9918710429" at bounding box center [143, 189] width 42 height 8
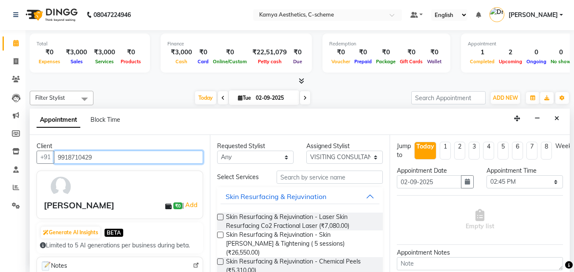
type input "9918710429"
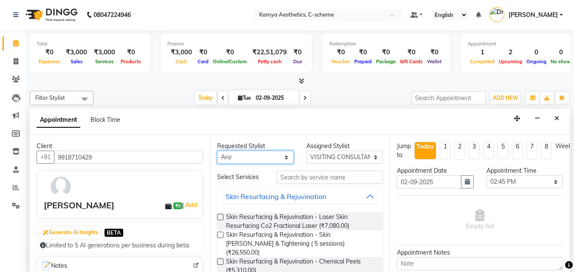
click at [265, 159] on select "Any Ajay Sharma Dr Pallavi Dr Tanvi Ahmed JUHI VERMA MANISHA BAIRWA RAKESH YADA…" at bounding box center [255, 157] width 76 height 13
select select "43013"
click at [217, 151] on select "Any Ajay Sharma Dr Pallavi Dr Tanvi Ahmed JUHI VERMA MANISHA BAIRWA RAKESH YADA…" at bounding box center [255, 157] width 76 height 13
select select "43013"
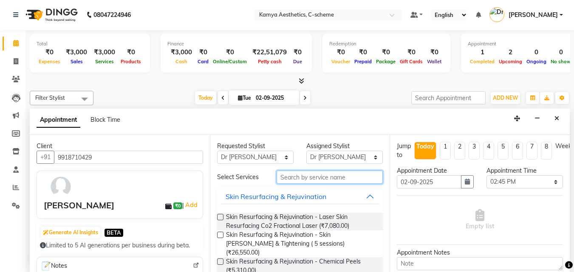
click at [313, 176] on input "text" at bounding box center [330, 177] width 106 height 13
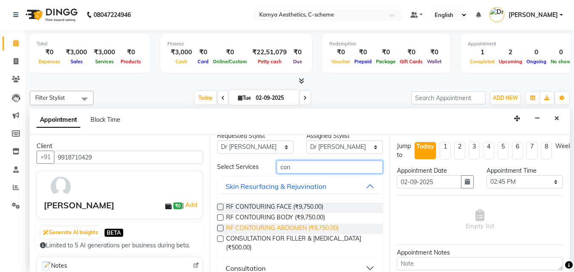
scroll to position [15, 0]
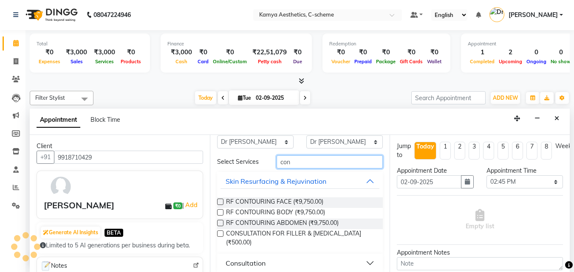
type input "con"
click at [292, 256] on button "Consultation" at bounding box center [299, 263] width 159 height 15
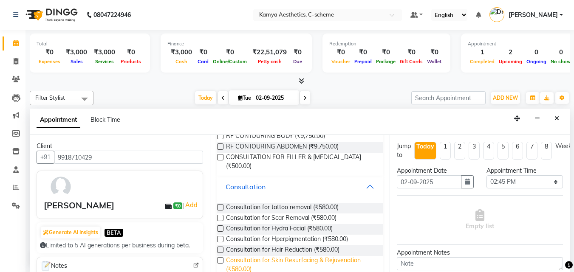
scroll to position [100, 0]
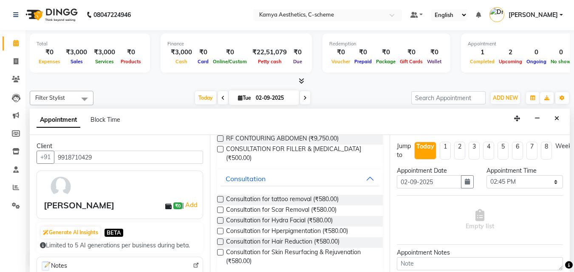
click at [218, 239] on label at bounding box center [220, 242] width 6 height 6
click at [218, 240] on input "checkbox" at bounding box center [220, 243] width 6 height 6
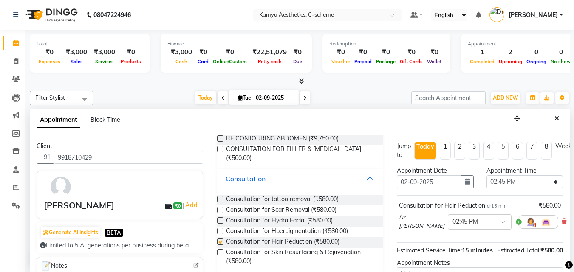
checkbox input "false"
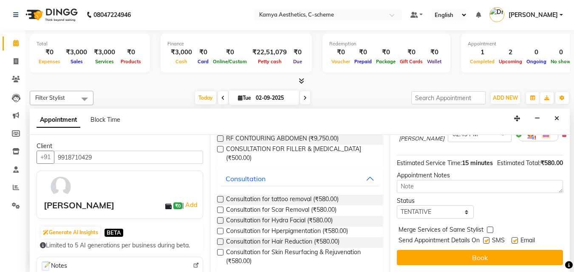
scroll to position [102, 0]
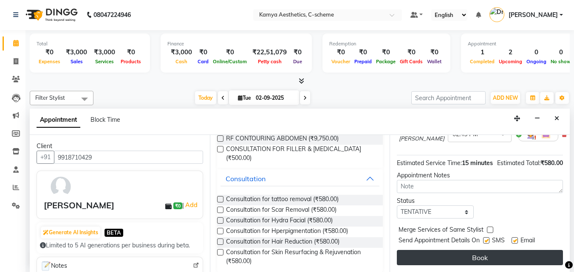
click at [452, 250] on button "Book" at bounding box center [480, 257] width 166 height 15
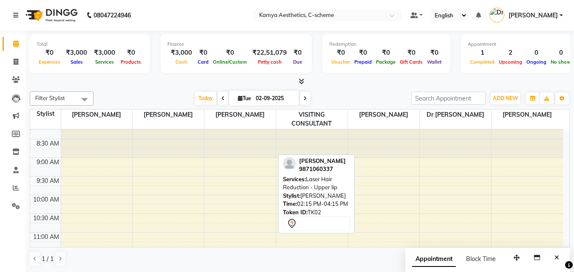
scroll to position [2, 0]
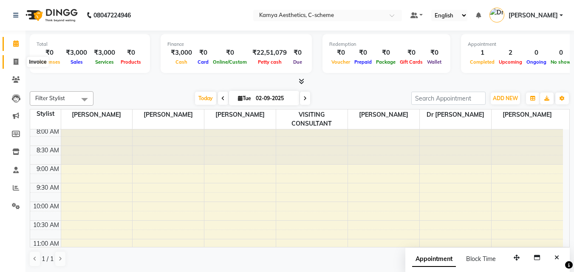
click at [15, 59] on icon at bounding box center [16, 62] width 5 height 6
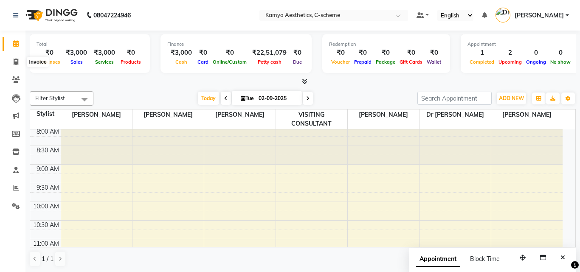
select select "5322"
select select "service"
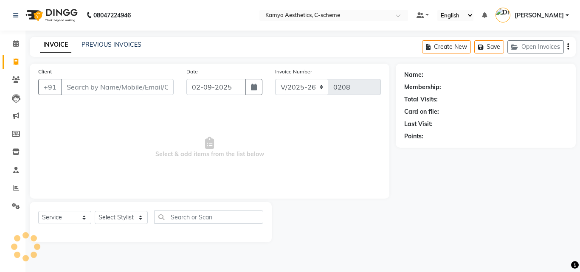
click at [110, 84] on input "Client" at bounding box center [117, 87] width 113 height 16
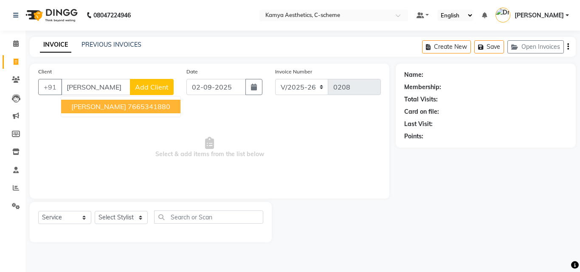
click at [128, 106] on ngb-highlight "7665341880" at bounding box center [149, 106] width 42 height 8
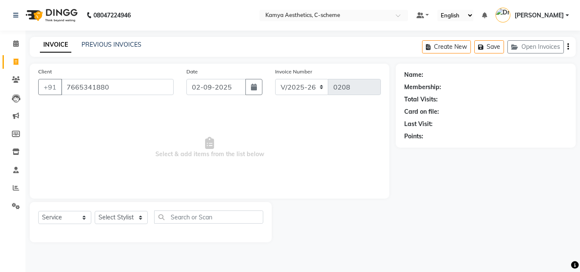
type input "7665341880"
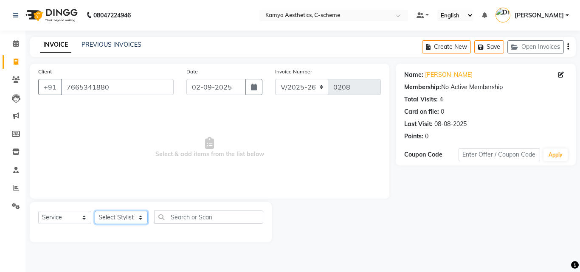
drag, startPoint x: 133, startPoint y: 220, endPoint x: 128, endPoint y: 218, distance: 5.0
click at [133, 220] on select "Select Stylist [PERSON_NAME] Dr [PERSON_NAME] [PERSON_NAME] [PERSON_NAME] [PERS…" at bounding box center [121, 217] width 53 height 13
select select "49120"
click at [95, 211] on select "Select Stylist [PERSON_NAME] Dr [PERSON_NAME] [PERSON_NAME] [PERSON_NAME] [PERS…" at bounding box center [121, 217] width 53 height 13
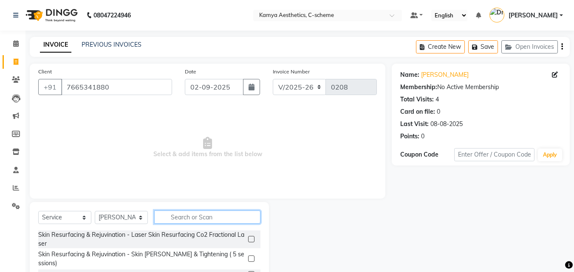
click at [167, 218] on input "text" at bounding box center [207, 217] width 106 height 13
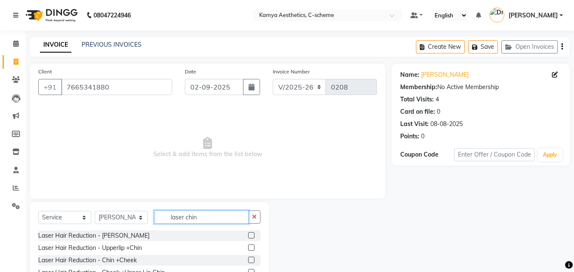
type input "laser chin"
click at [251, 235] on label at bounding box center [251, 235] width 6 height 6
click at [251, 235] on input "checkbox" at bounding box center [251, 236] width 6 height 6
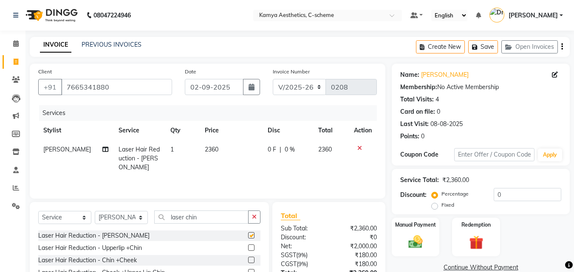
checkbox input "false"
click at [252, 249] on label at bounding box center [251, 248] width 6 height 6
click at [252, 249] on input "checkbox" at bounding box center [251, 249] width 6 height 6
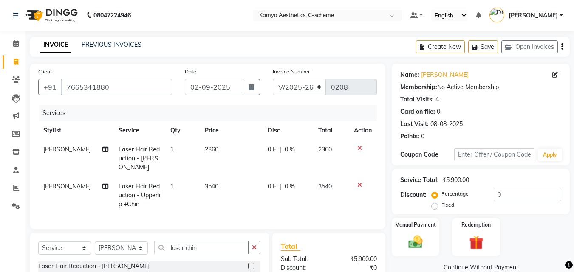
checkbox input "false"
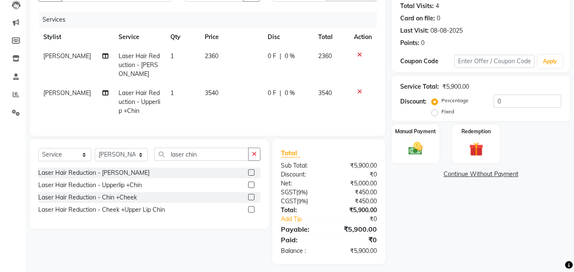
scroll to position [96, 0]
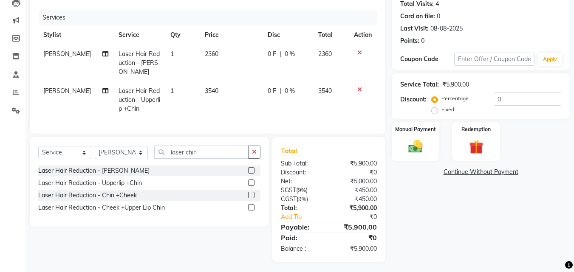
click at [253, 192] on label at bounding box center [251, 195] width 6 height 6
click at [253, 193] on input "checkbox" at bounding box center [251, 196] width 6 height 6
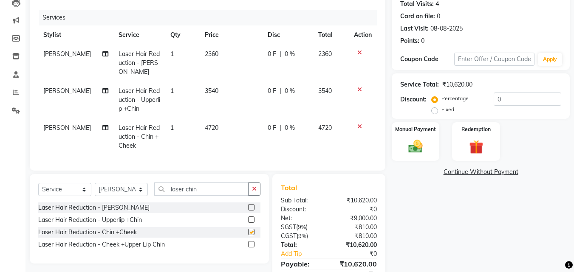
checkbox input "false"
click at [254, 242] on label at bounding box center [251, 244] width 6 height 6
click at [254, 242] on input "checkbox" at bounding box center [251, 245] width 6 height 6
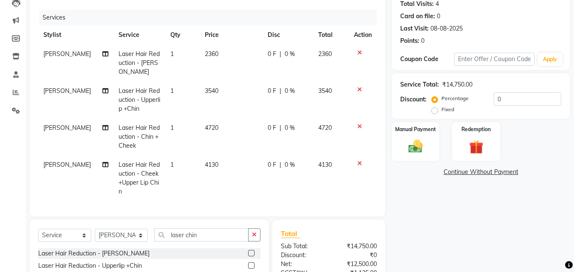
checkbox input "false"
click at [215, 232] on input "laser chin" at bounding box center [201, 235] width 94 height 13
type input "laser ful"
click at [248, 264] on label at bounding box center [251, 266] width 6 height 6
click at [248, 264] on input "checkbox" at bounding box center [251, 266] width 6 height 6
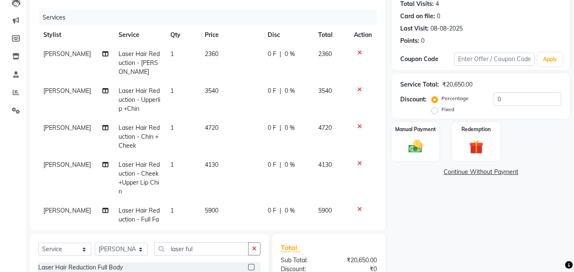
checkbox input "false"
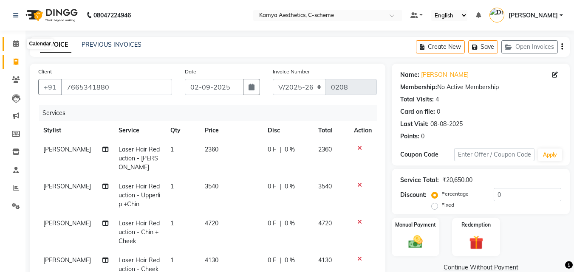
click at [13, 42] on icon at bounding box center [16, 43] width 6 height 6
